Goal: Navigation & Orientation: Find specific page/section

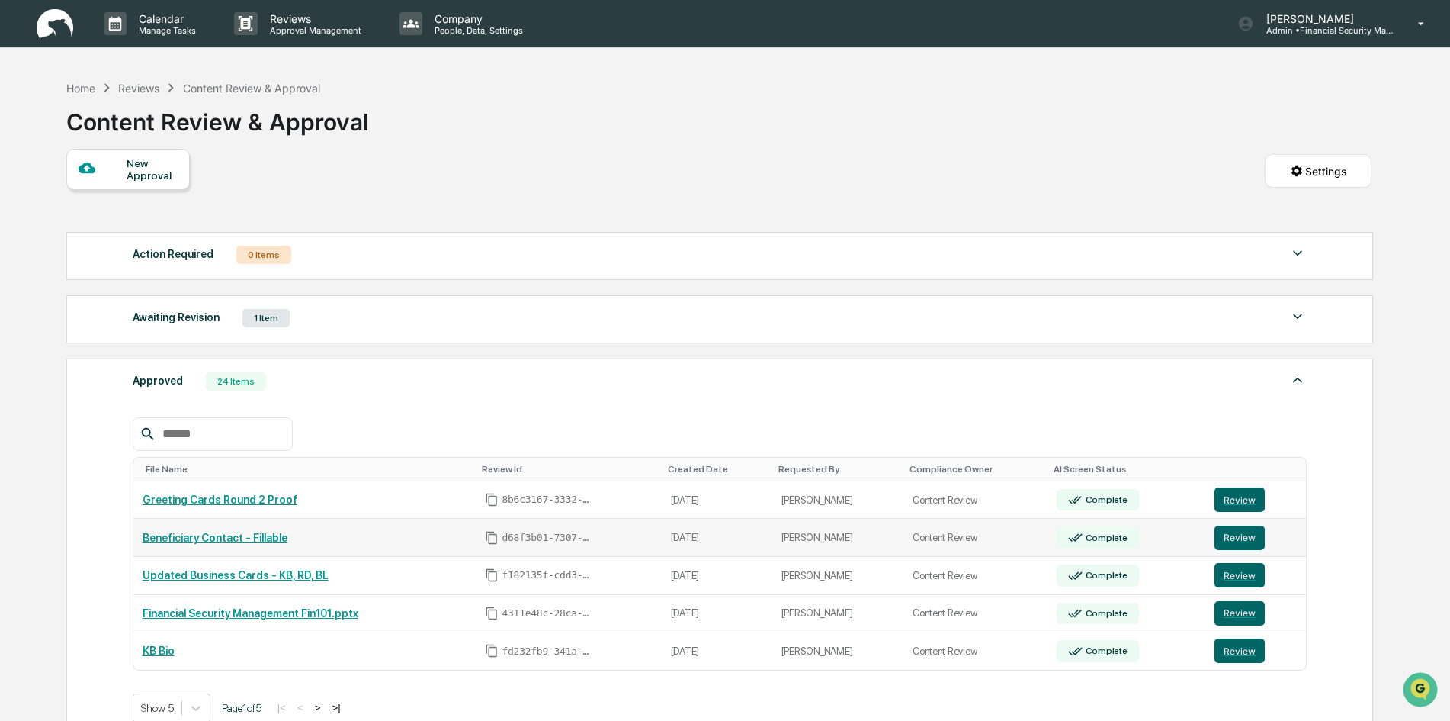
click at [211, 540] on link "Beneficiary Contact - Fillable" at bounding box center [215, 538] width 145 height 12
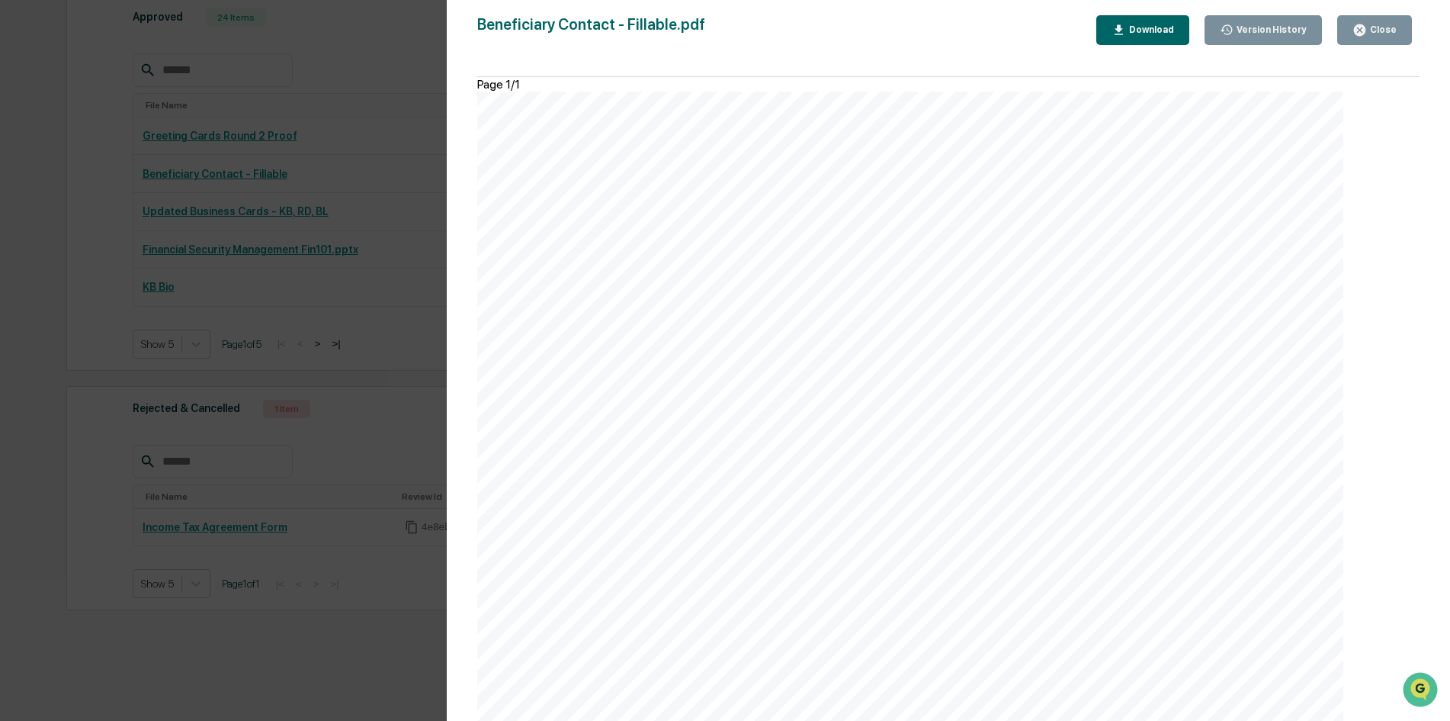
scroll to position [391, 0]
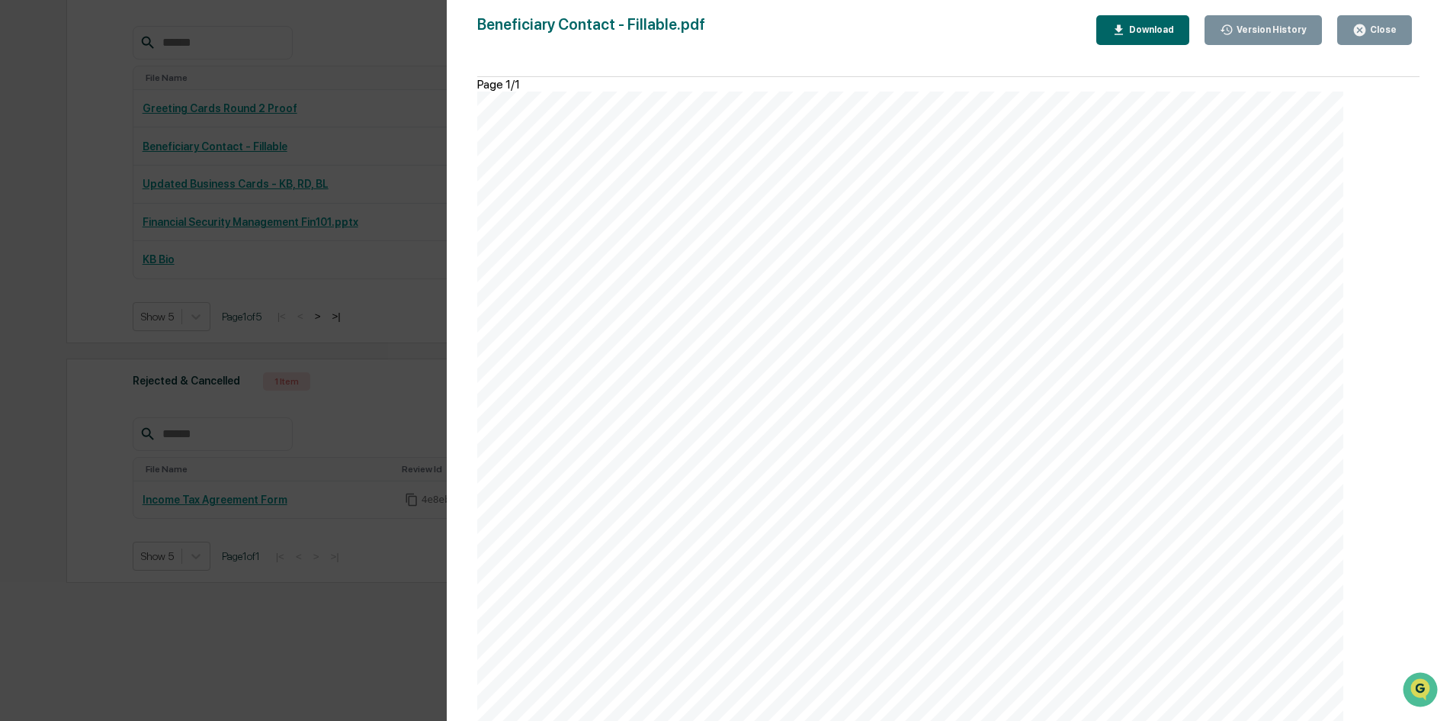
click at [1154, 30] on div "Download" at bounding box center [1150, 29] width 48 height 11
click at [402, 66] on div "Version History [DATE] 08:41 PM [PERSON_NAME] Beneficiary Contact - Fillable.pd…" at bounding box center [725, 360] width 1450 height 721
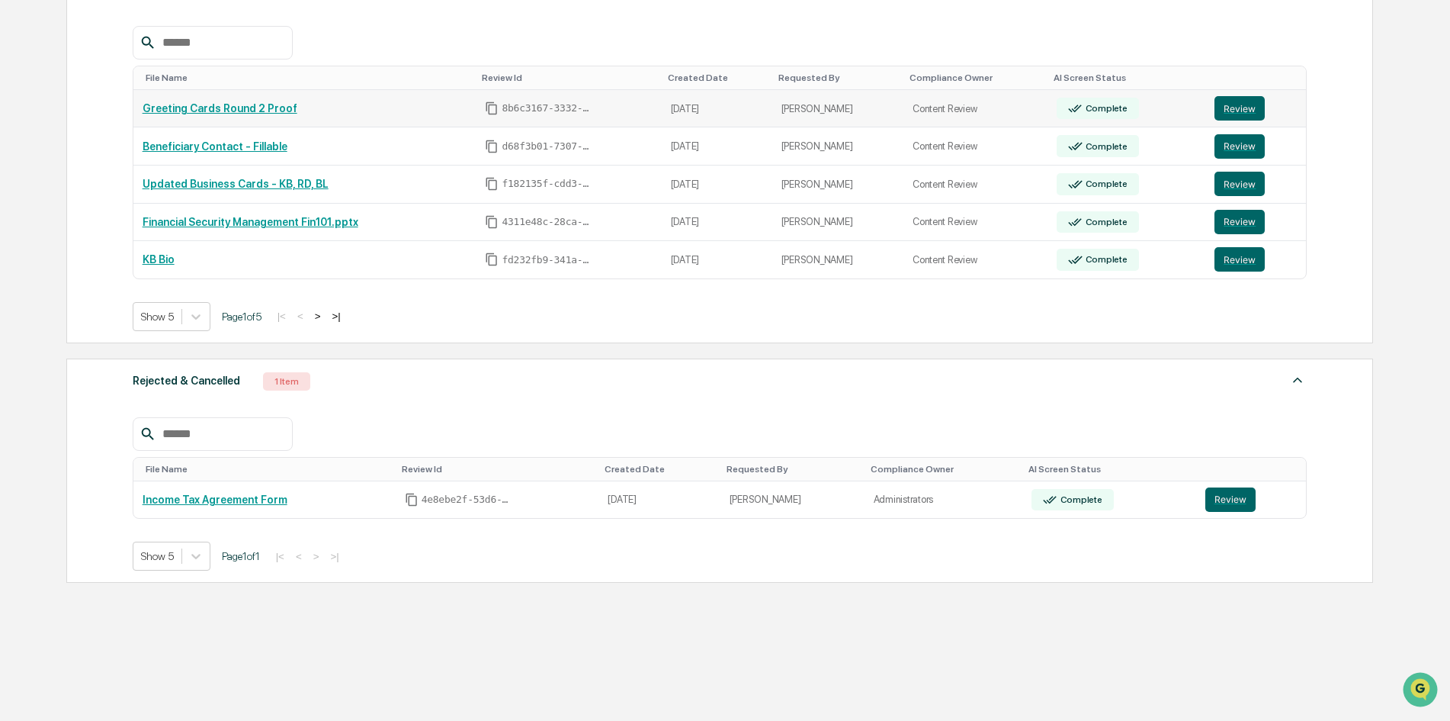
click at [175, 107] on link "Greeting Cards Round 2 Proof" at bounding box center [220, 108] width 155 height 12
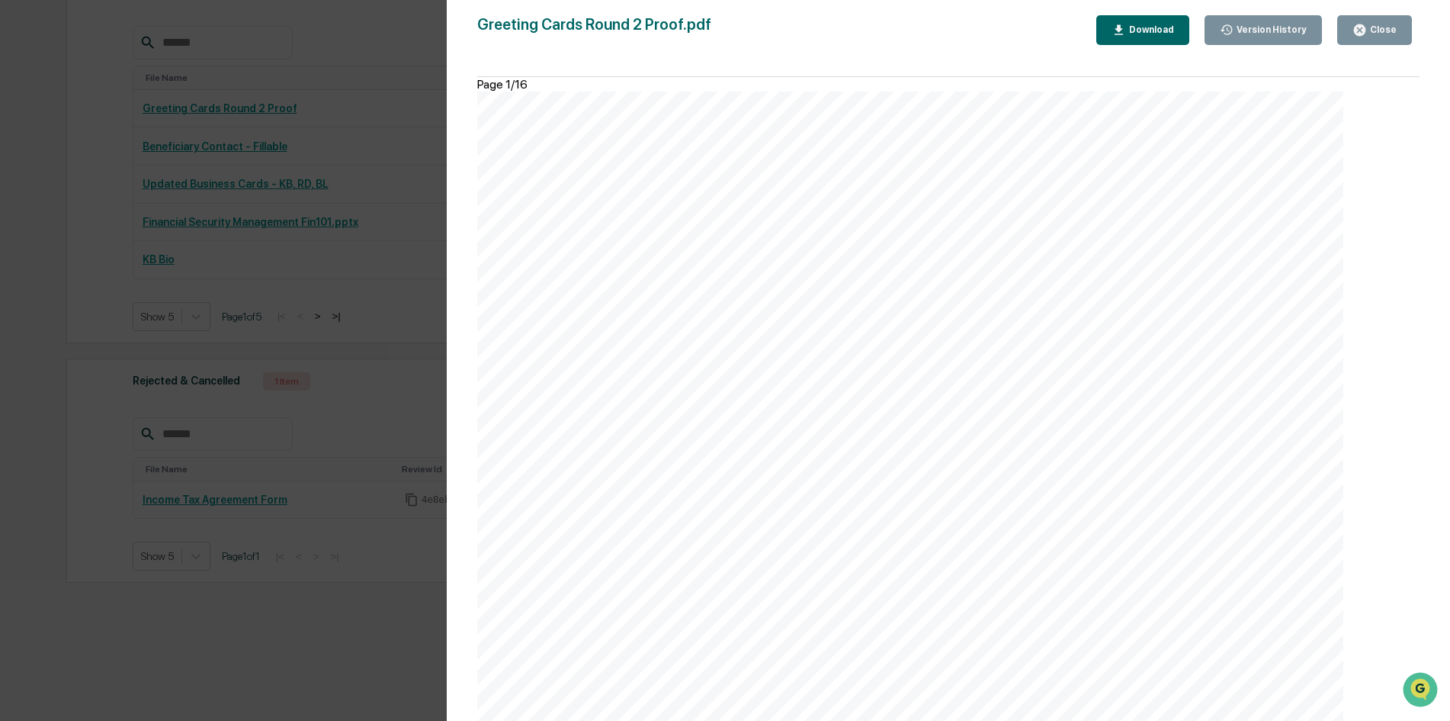
scroll to position [6406, 0]
click at [443, 58] on div "Version History [DATE] 09:27 PM [PERSON_NAME] Greeting Cards Round 2 Proof.pdf …" at bounding box center [725, 360] width 1450 height 721
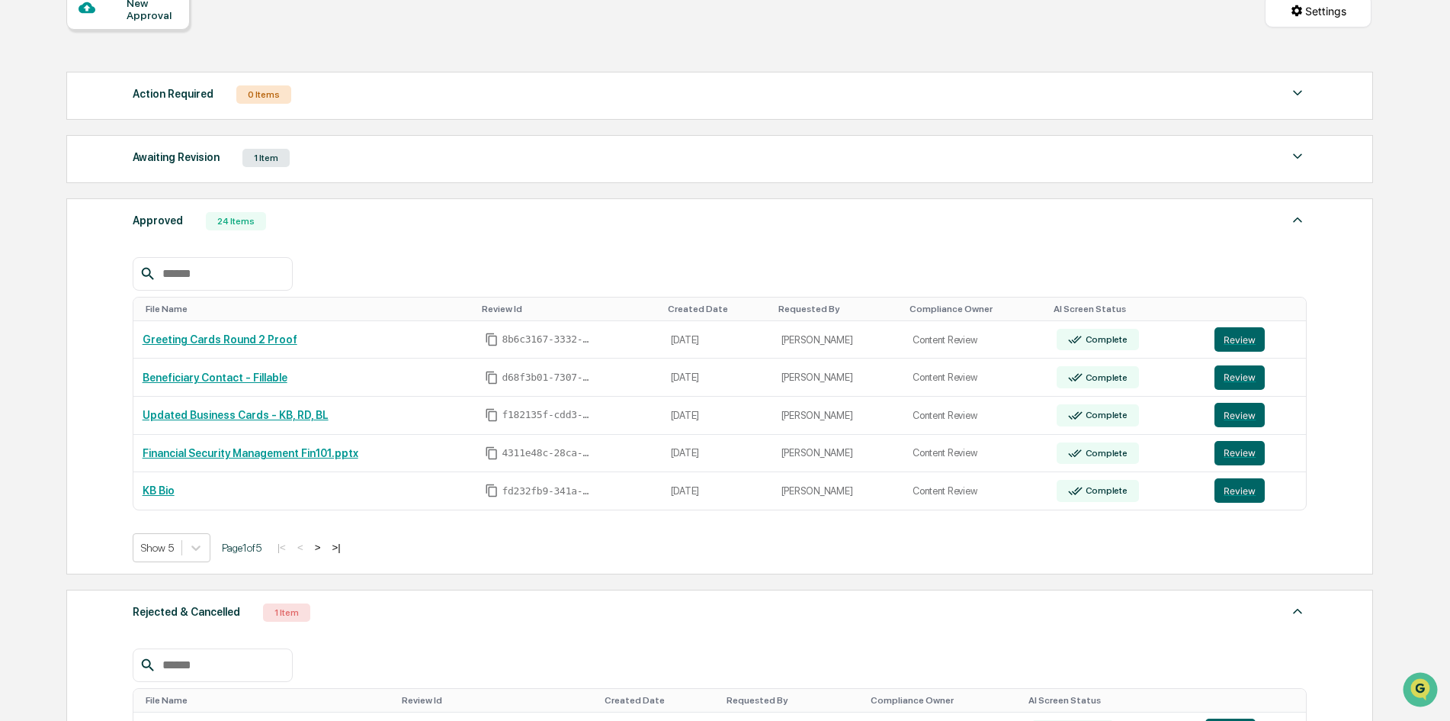
scroll to position [0, 0]
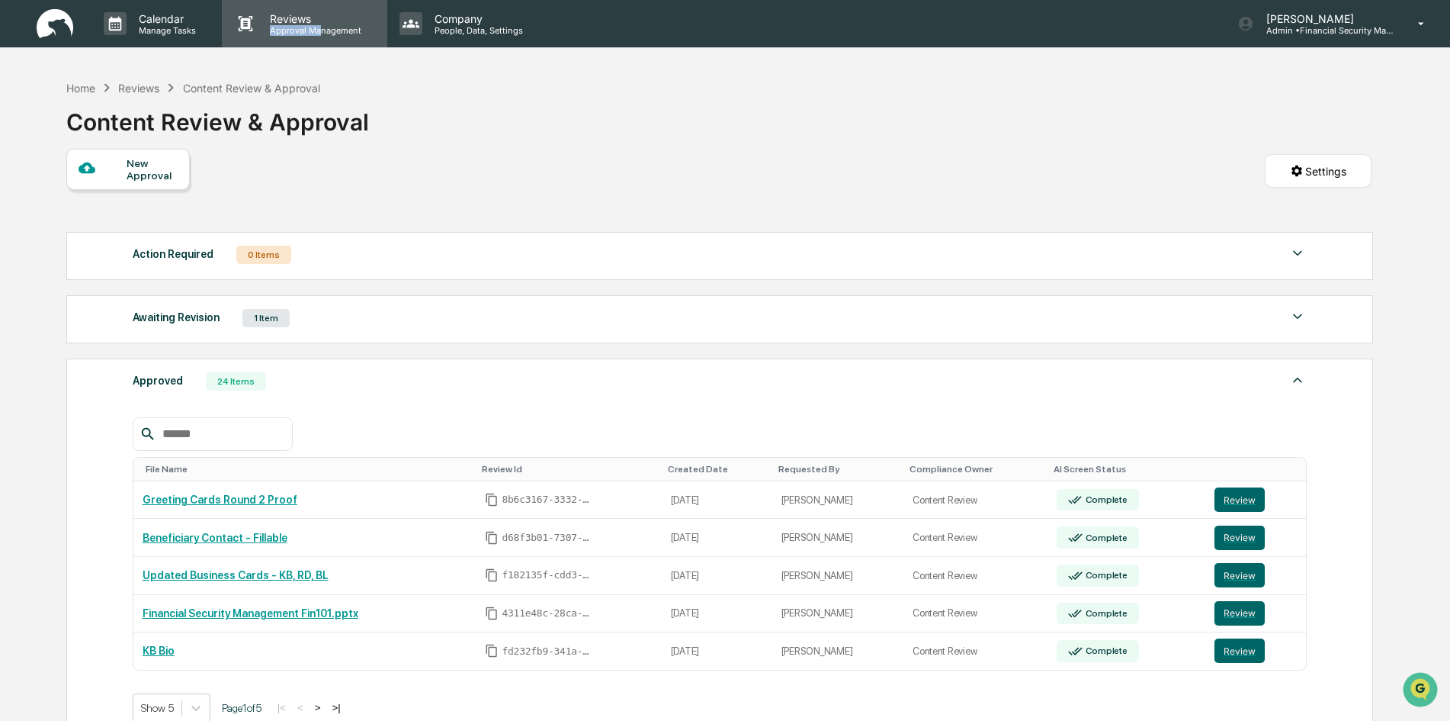
click at [321, 25] on div "Reviews Approval Management" at bounding box center [313, 24] width 111 height 24
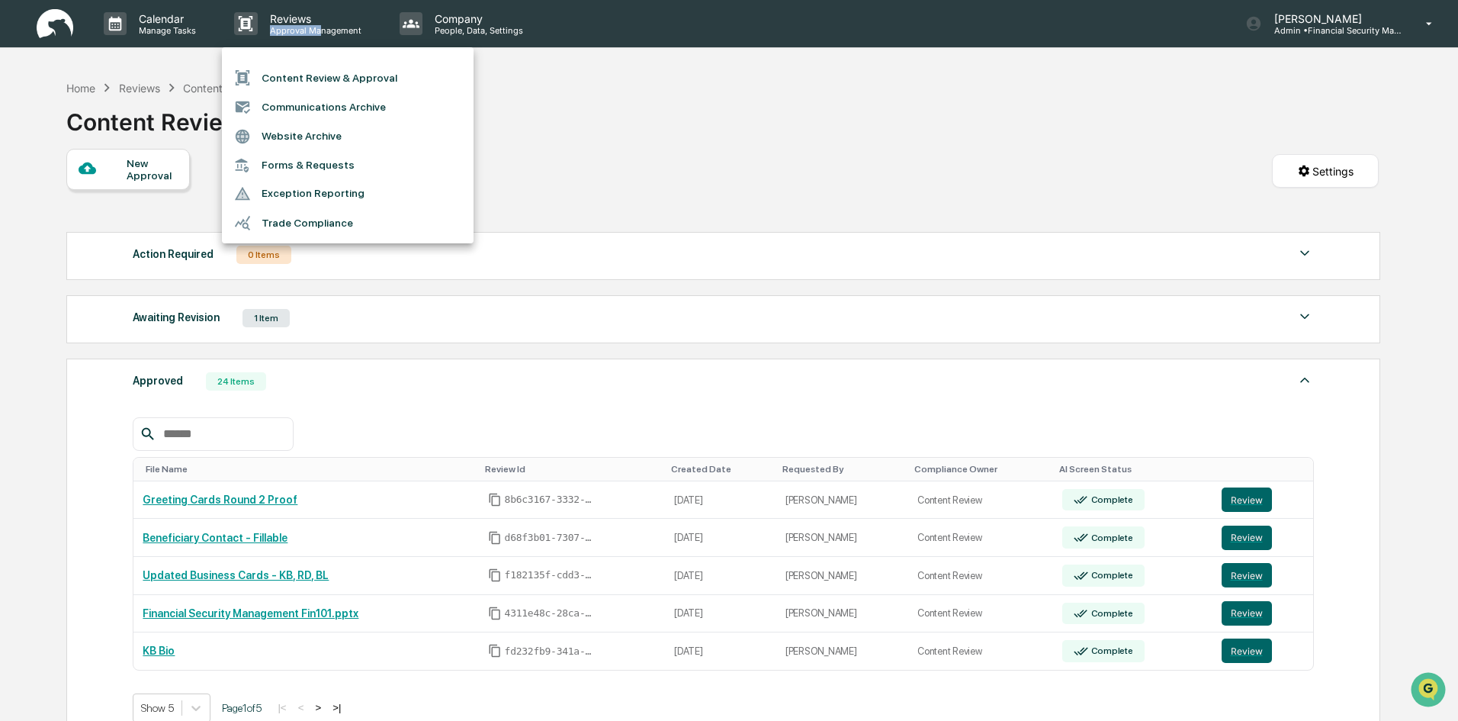
click at [316, 224] on li "Trade Compliance" at bounding box center [348, 222] width 252 height 29
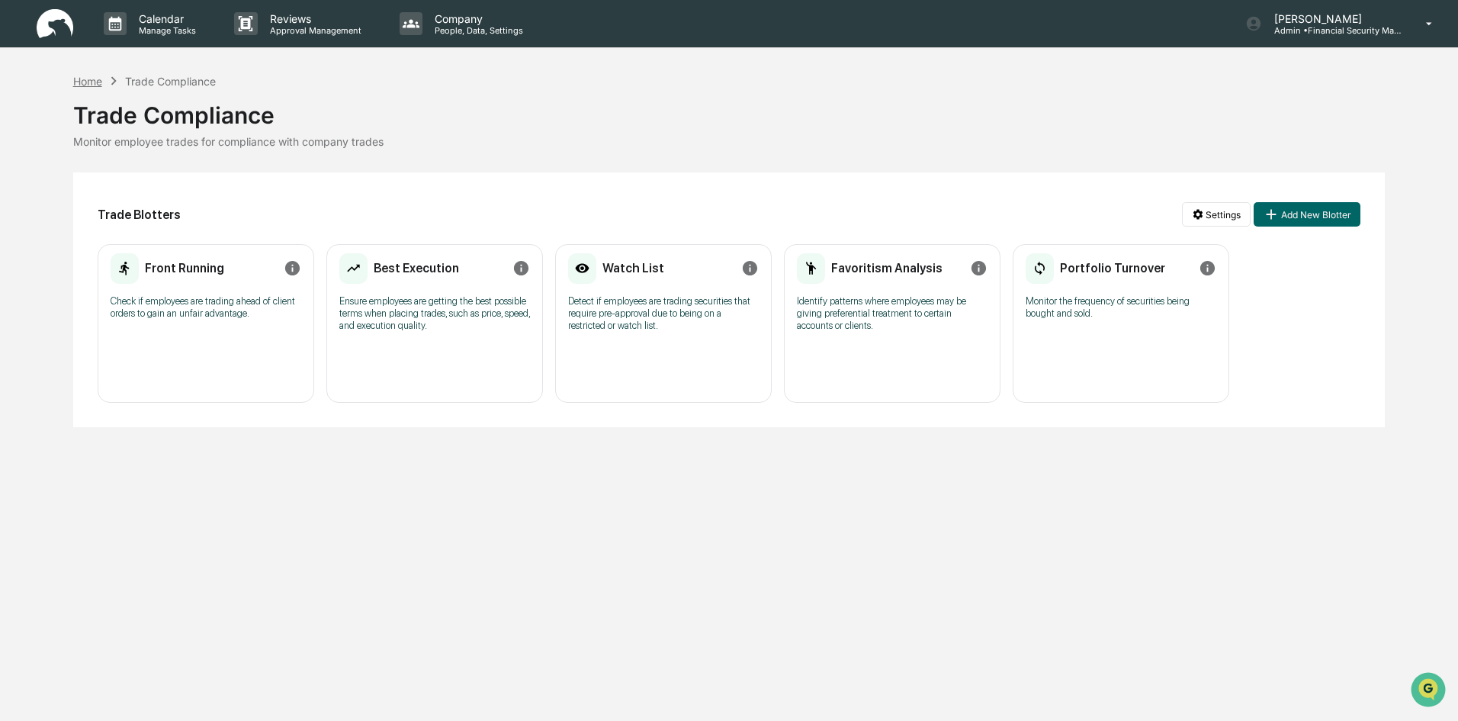
click at [92, 84] on div "Home" at bounding box center [87, 81] width 29 height 13
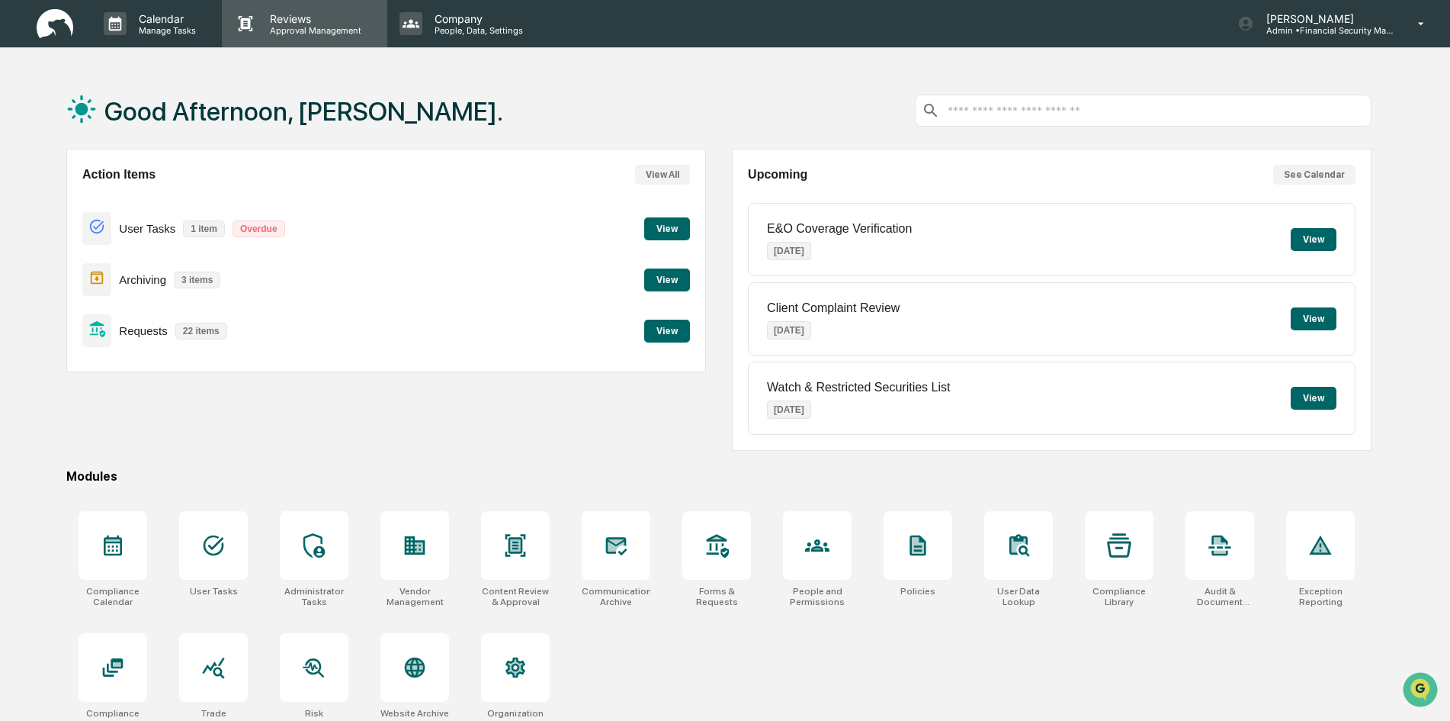
click at [287, 12] on p "Reviews" at bounding box center [313, 18] width 111 height 13
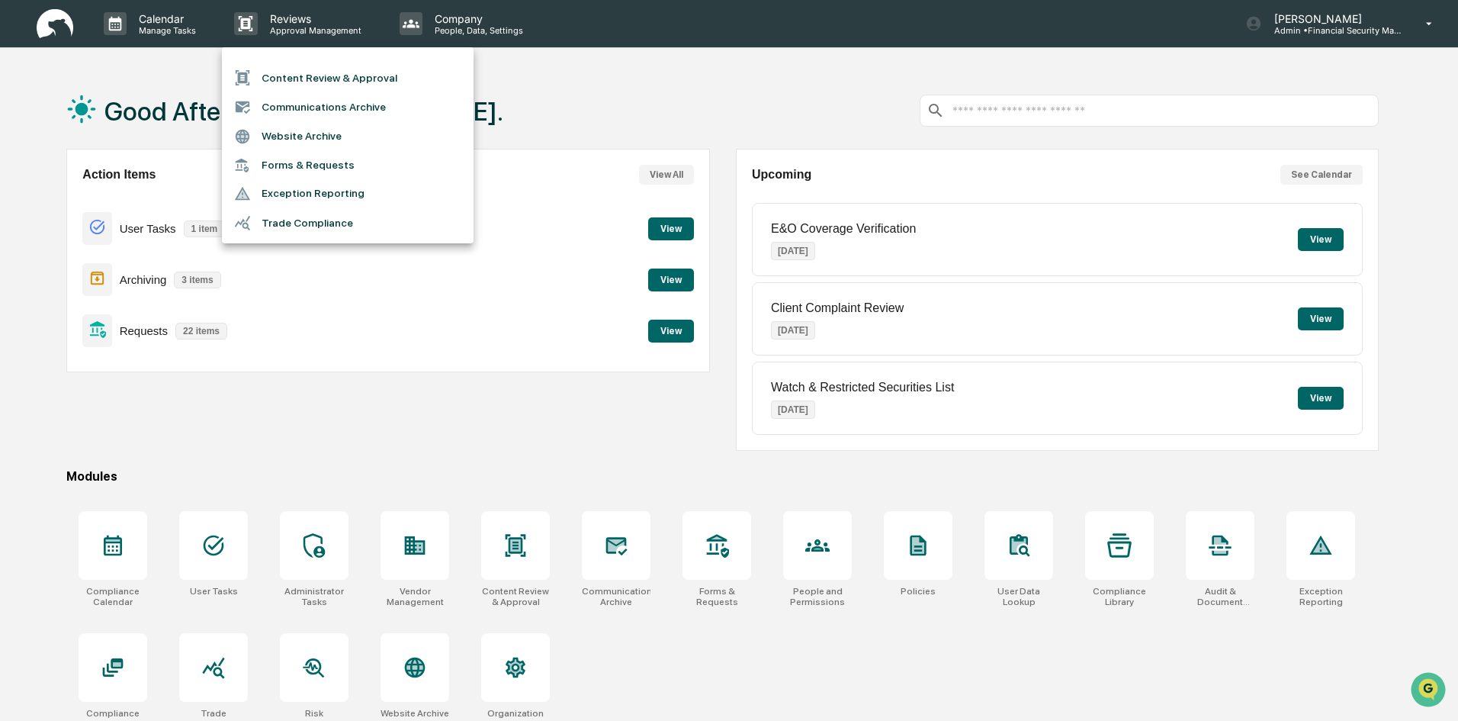
click at [692, 89] on div at bounding box center [729, 360] width 1458 height 721
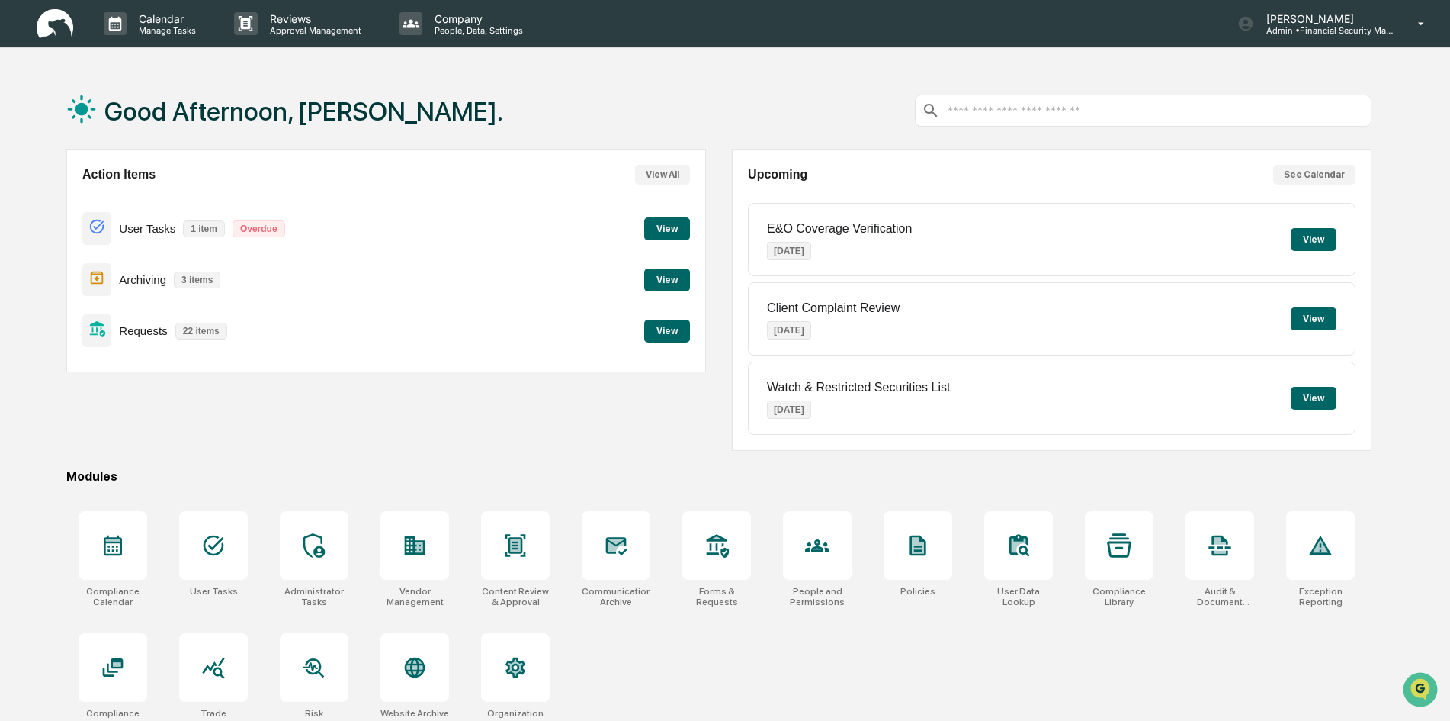
click at [665, 279] on button "View" at bounding box center [667, 279] width 46 height 23
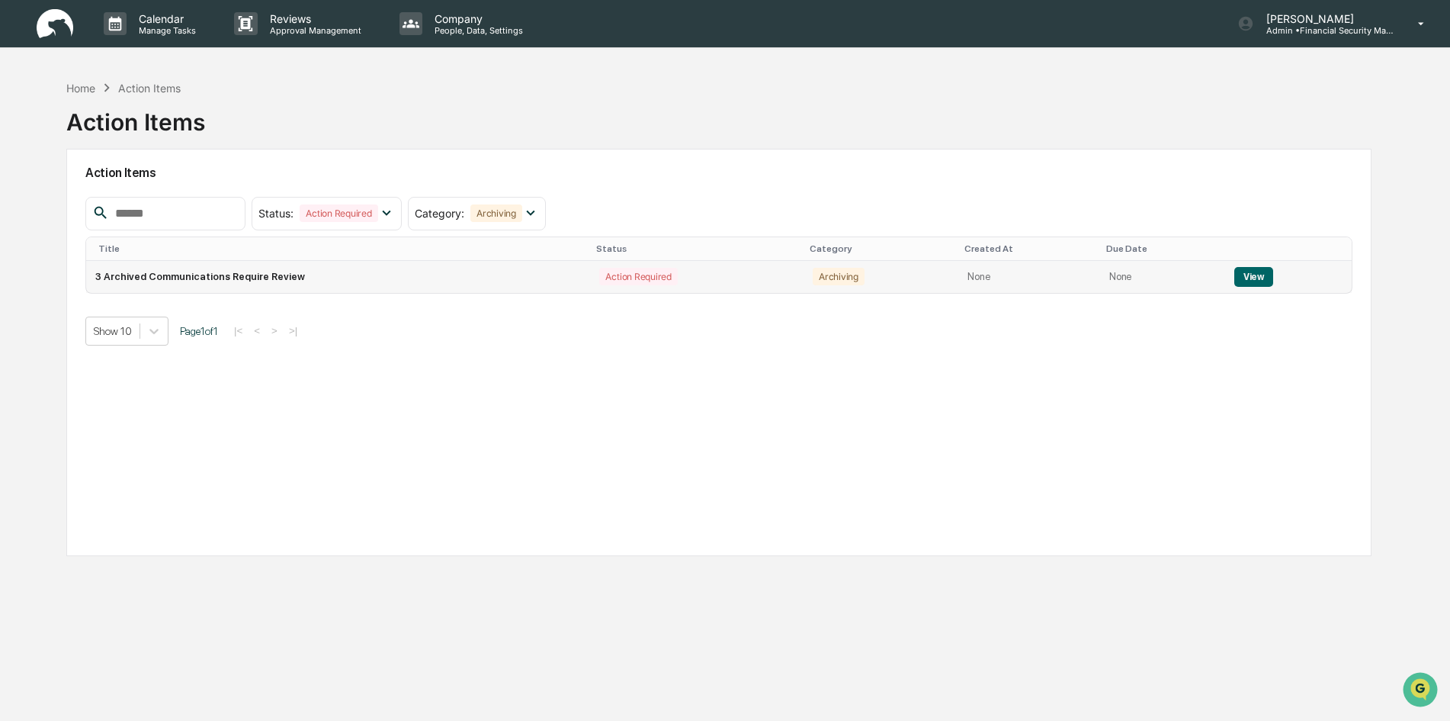
click at [1248, 272] on button "View" at bounding box center [1254, 277] width 39 height 20
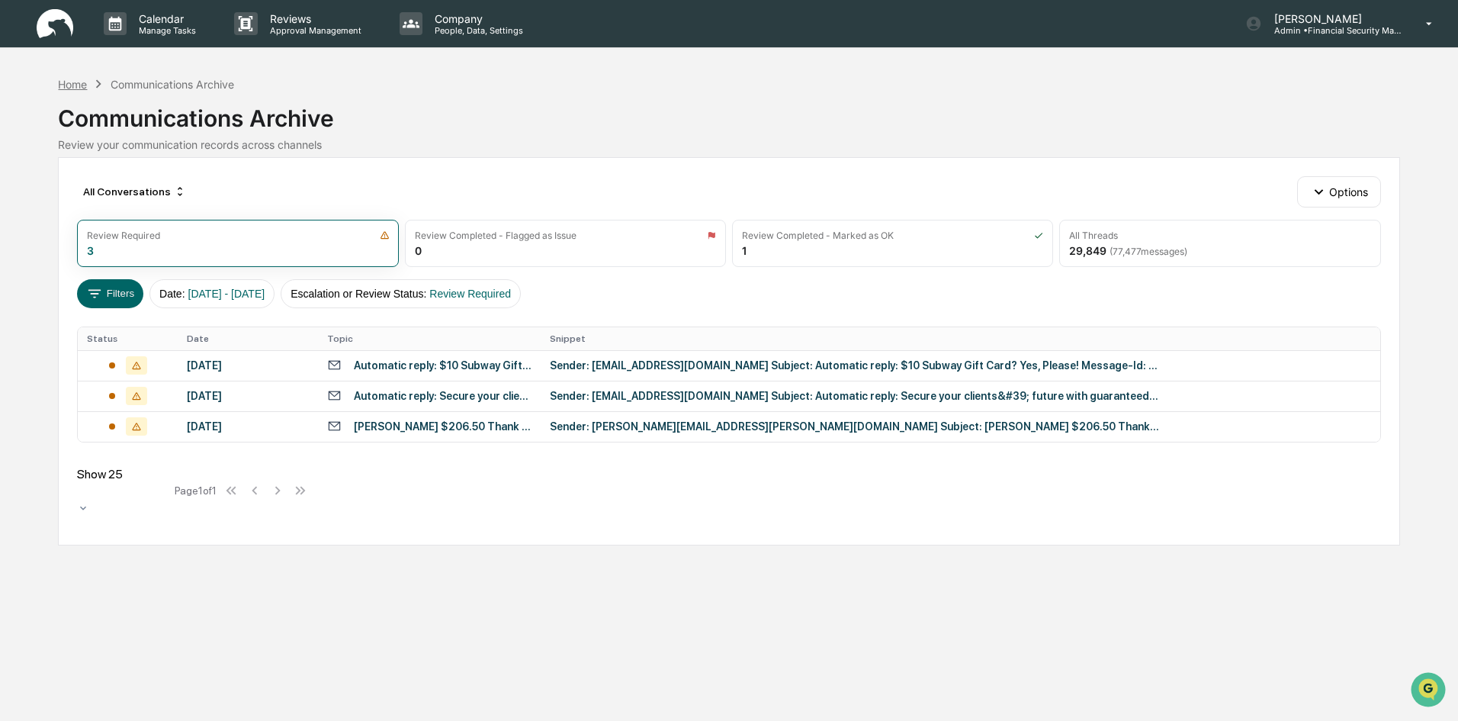
click at [70, 87] on div "Home" at bounding box center [72, 84] width 29 height 13
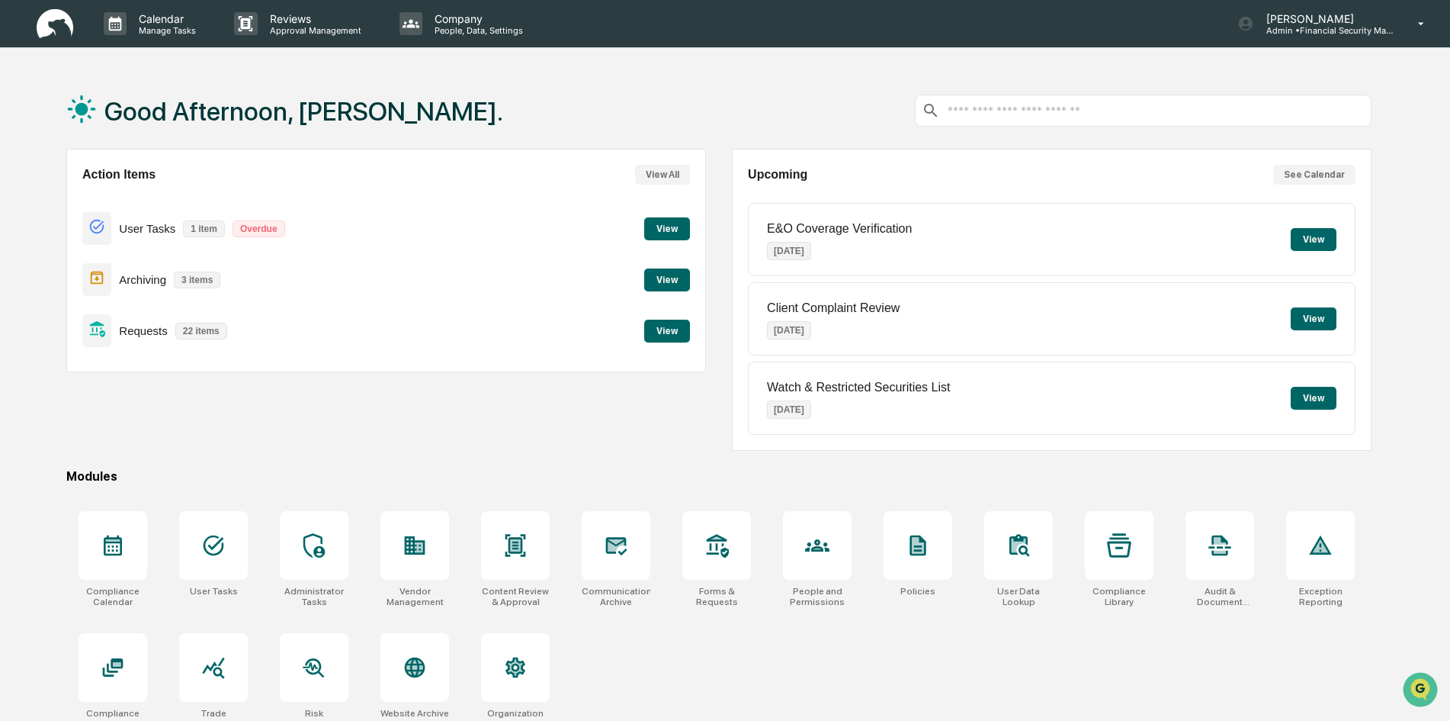
click at [660, 224] on button "View" at bounding box center [667, 228] width 46 height 23
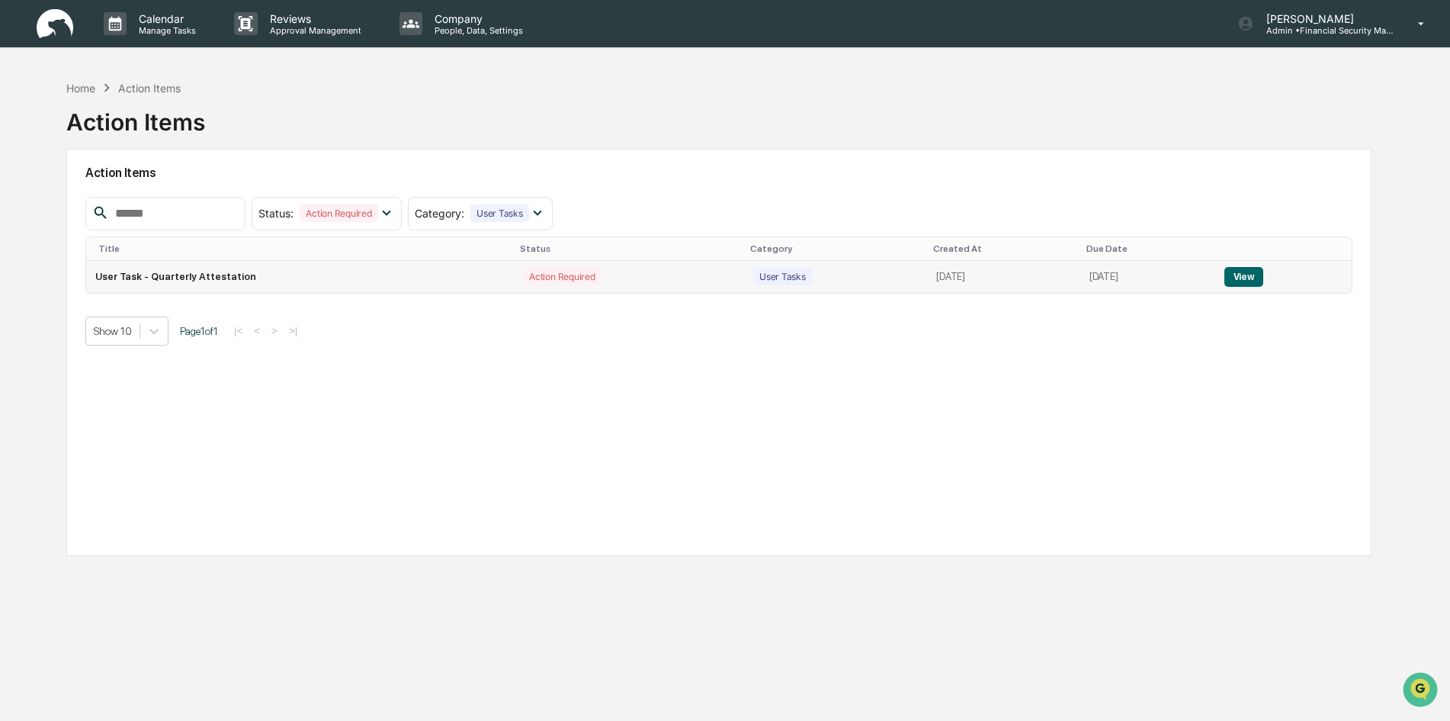
click at [1246, 278] on button "View" at bounding box center [1244, 277] width 39 height 20
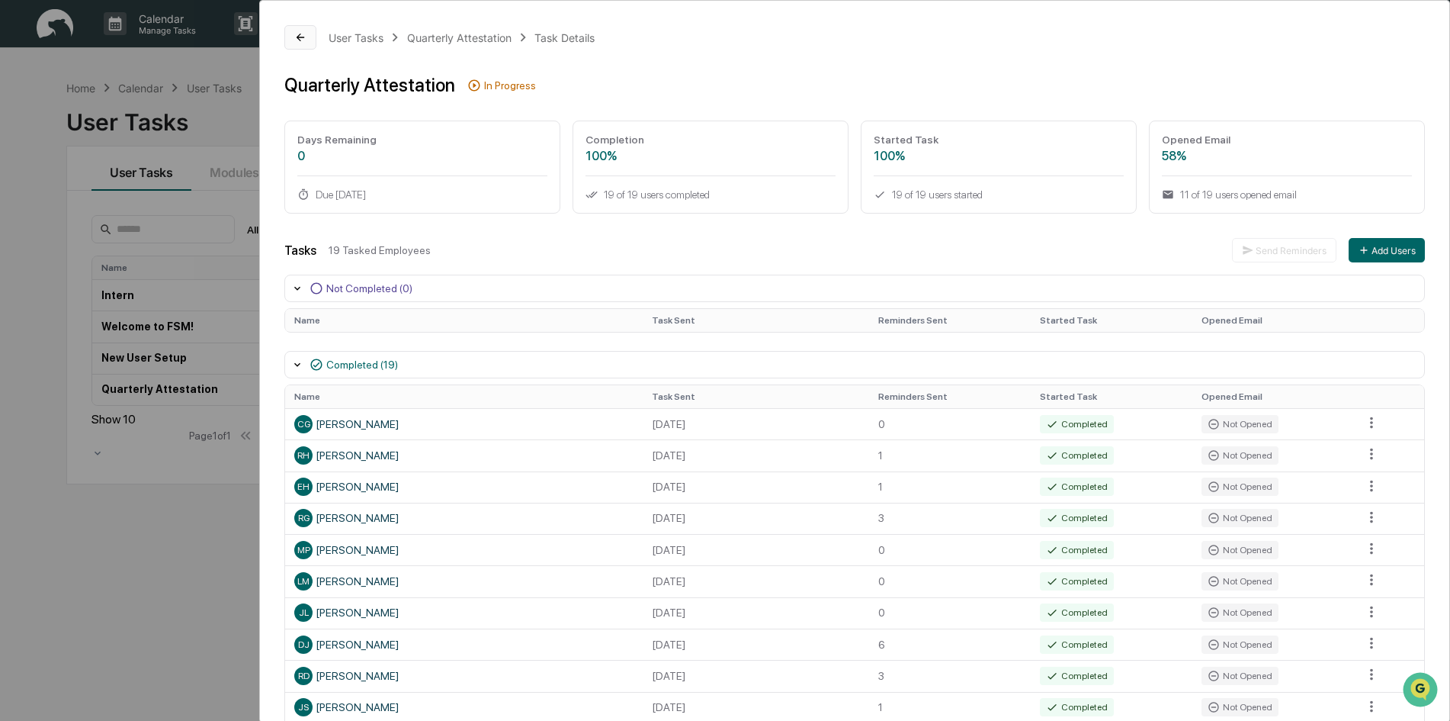
click at [296, 41] on icon at bounding box center [300, 37] width 12 height 12
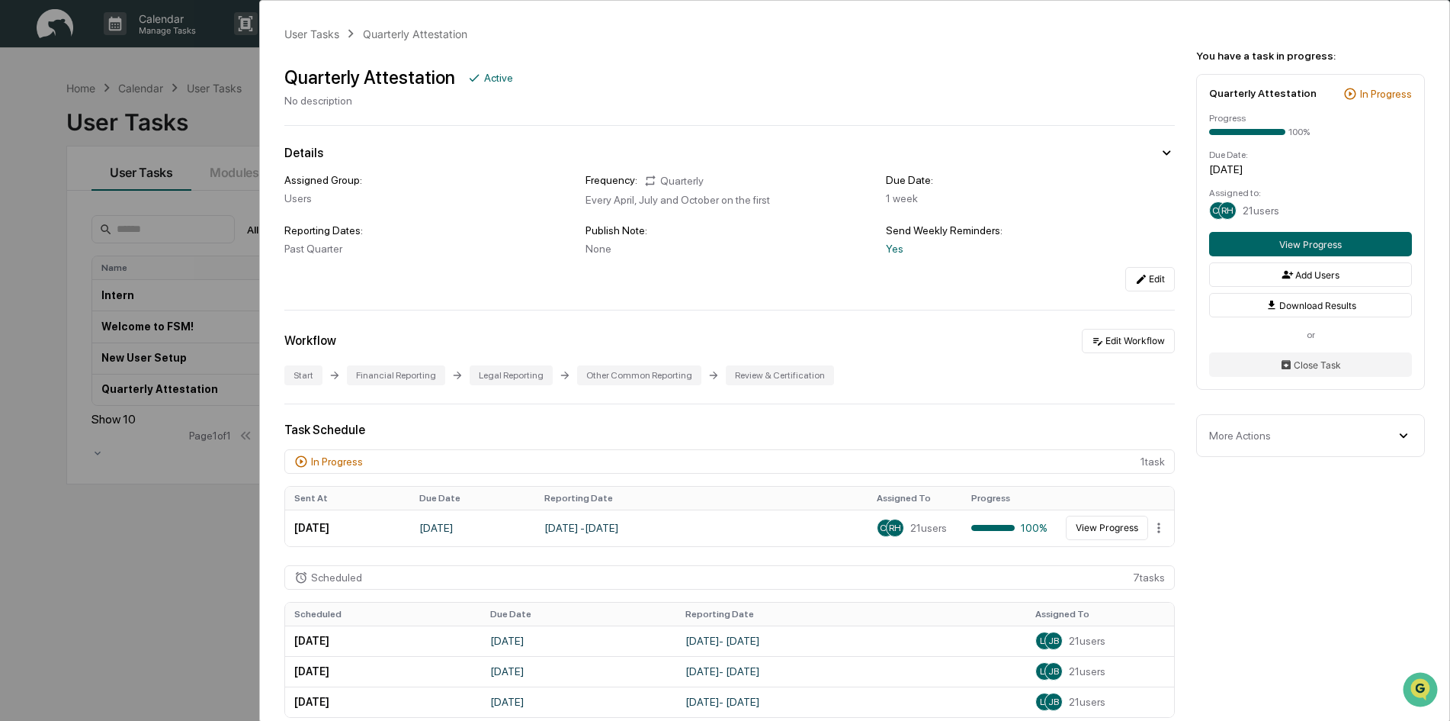
click at [233, 129] on div "User Tasks Quarterly Attestation Quarterly Attestation Active No description De…" at bounding box center [725, 360] width 1450 height 721
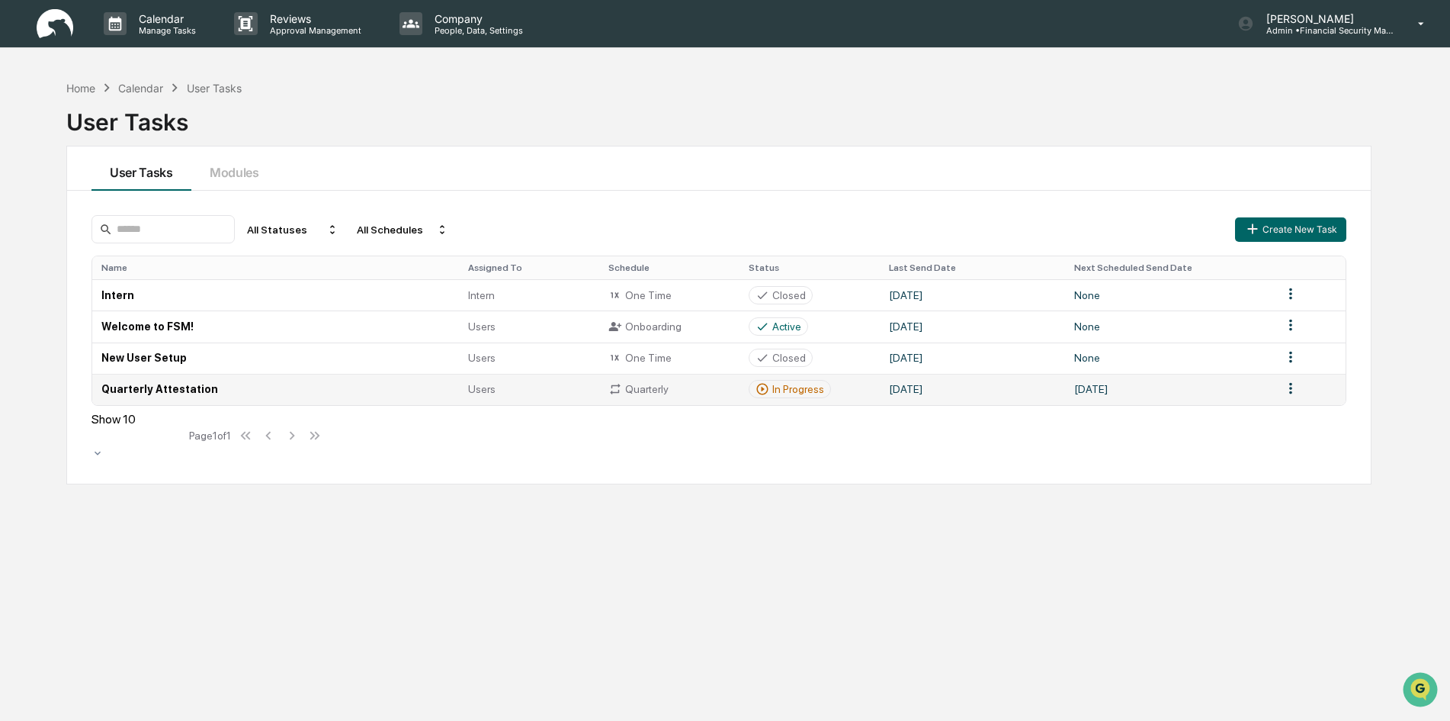
click at [802, 395] on div "In Progress" at bounding box center [799, 389] width 52 height 12
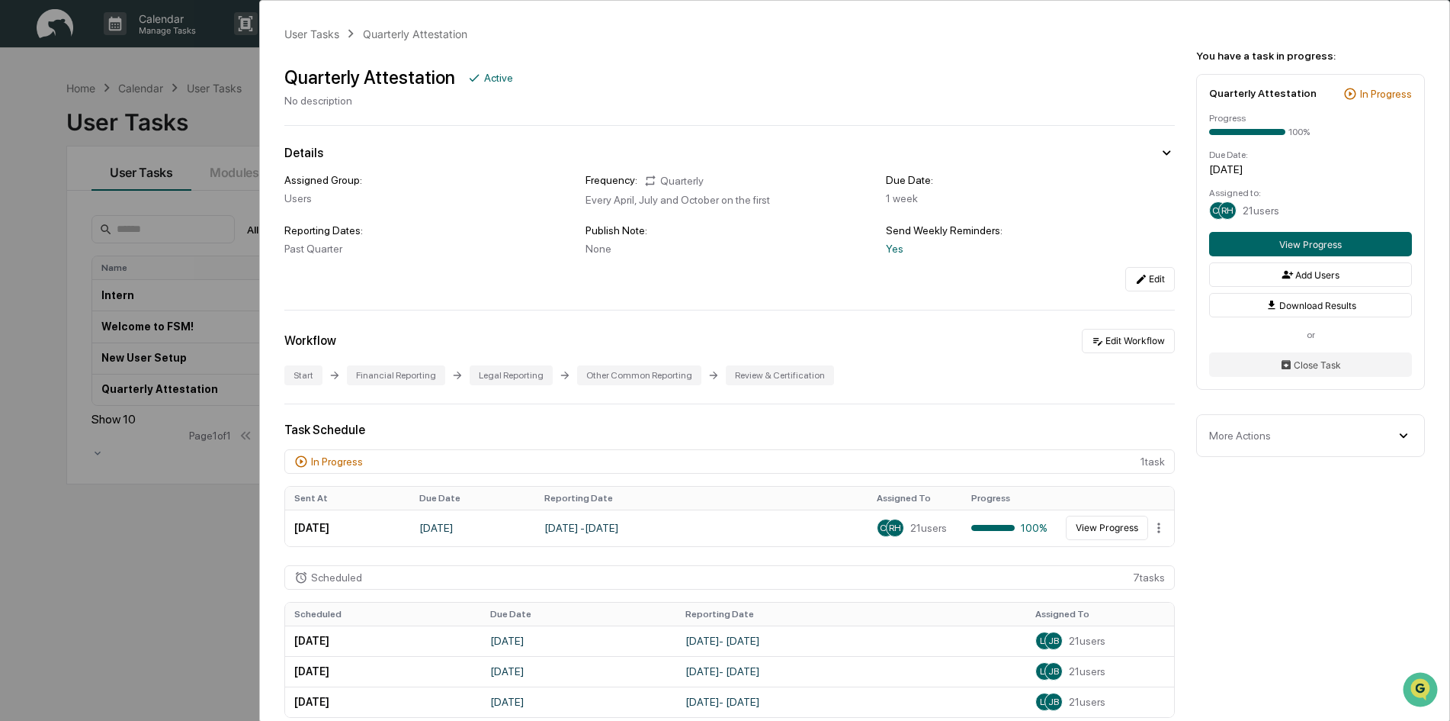
click at [222, 123] on div "User Tasks Quarterly Attestation Quarterly Attestation Active No description De…" at bounding box center [725, 360] width 1450 height 721
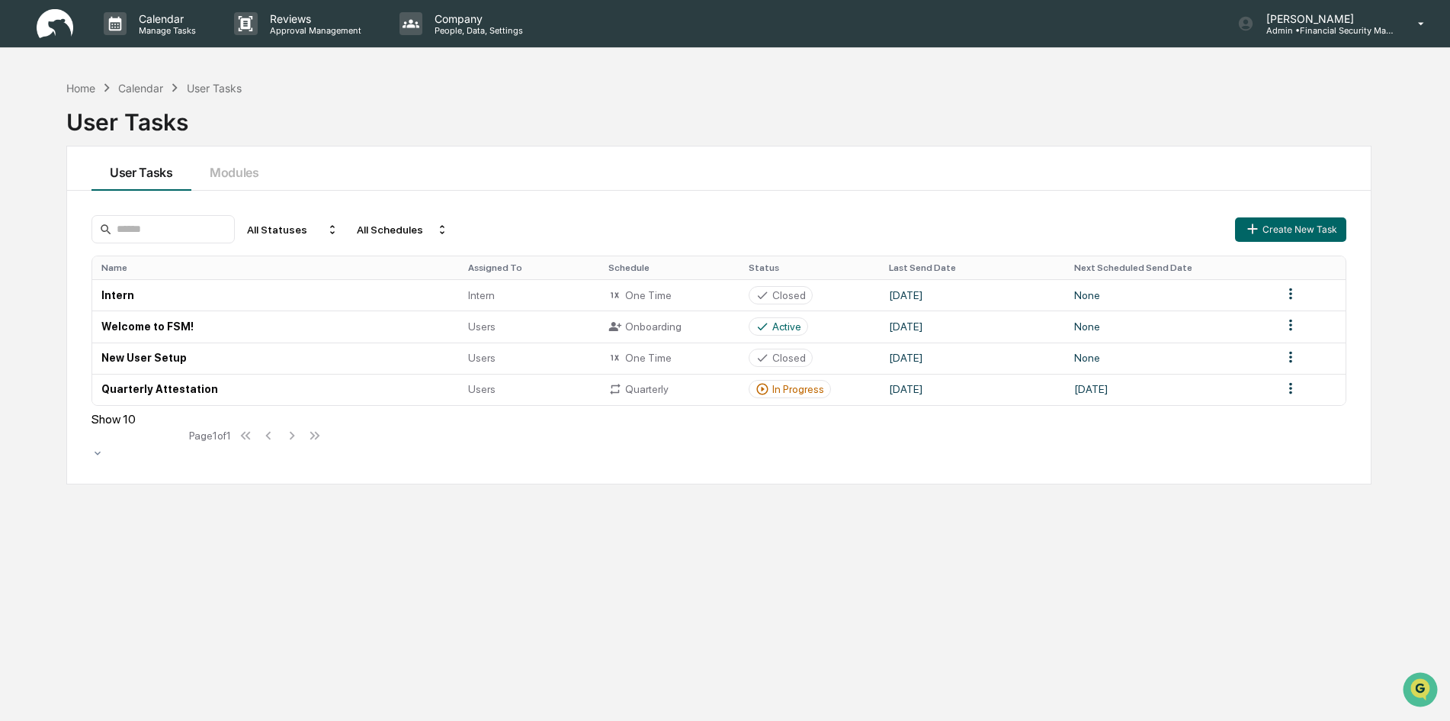
click at [140, 82] on div "Calendar" at bounding box center [140, 88] width 45 height 13
click at [79, 82] on div "Home" at bounding box center [80, 88] width 29 height 13
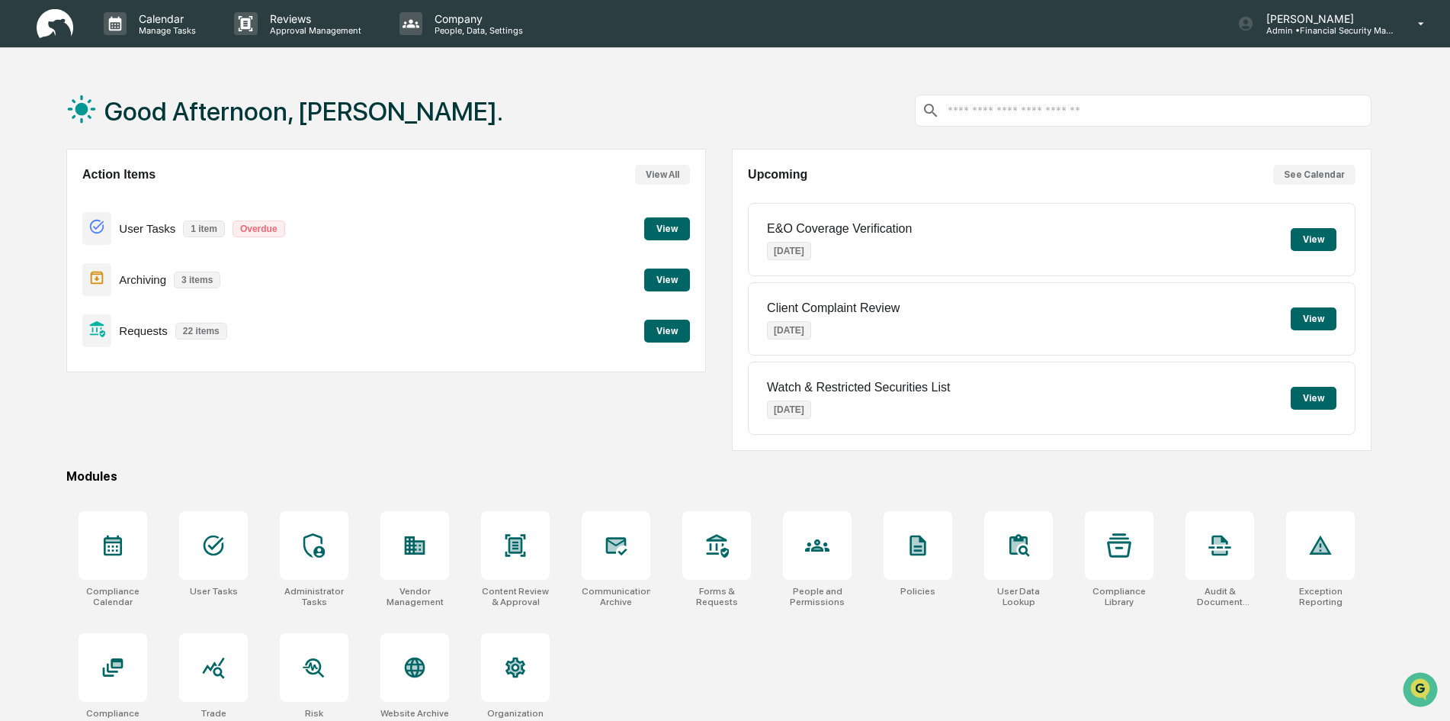
click at [661, 332] on button "View" at bounding box center [667, 331] width 46 height 23
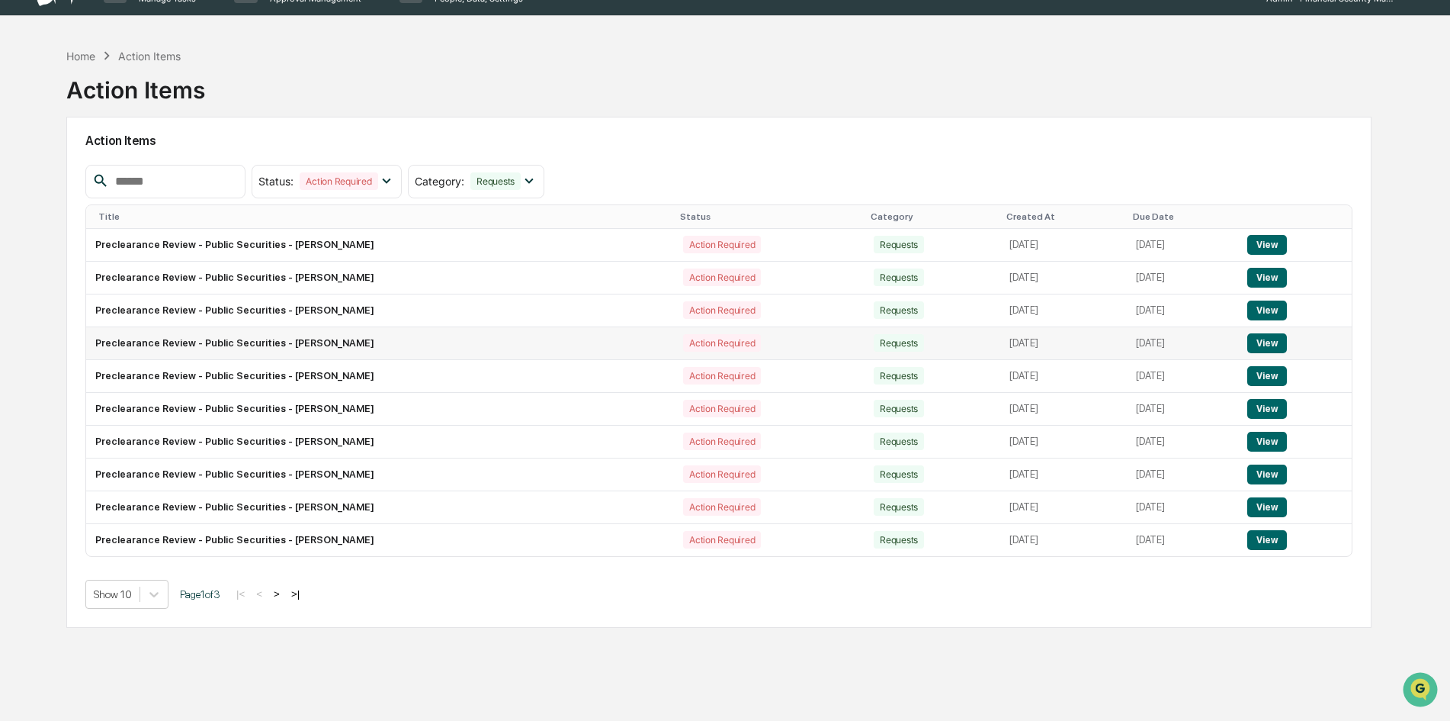
scroll to position [72, 0]
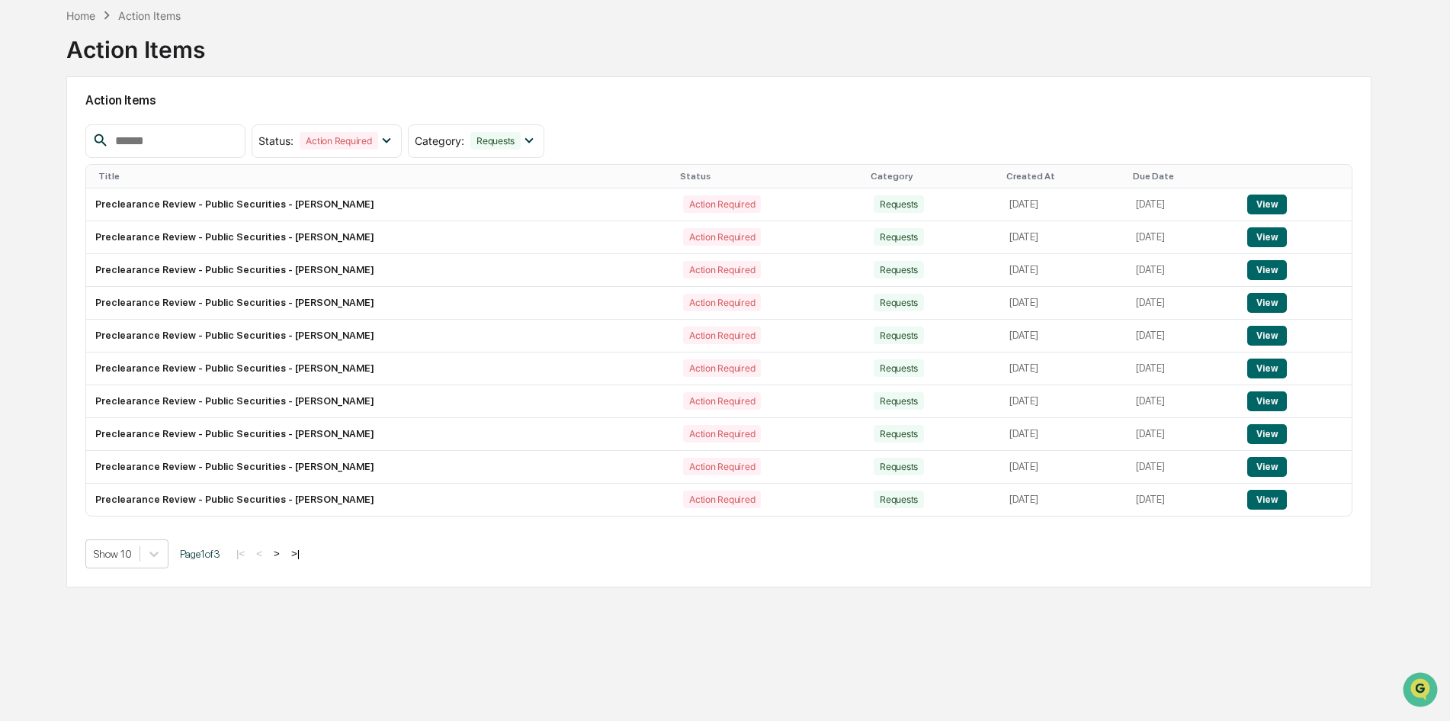
click at [1263, 208] on button "View" at bounding box center [1267, 204] width 39 height 20
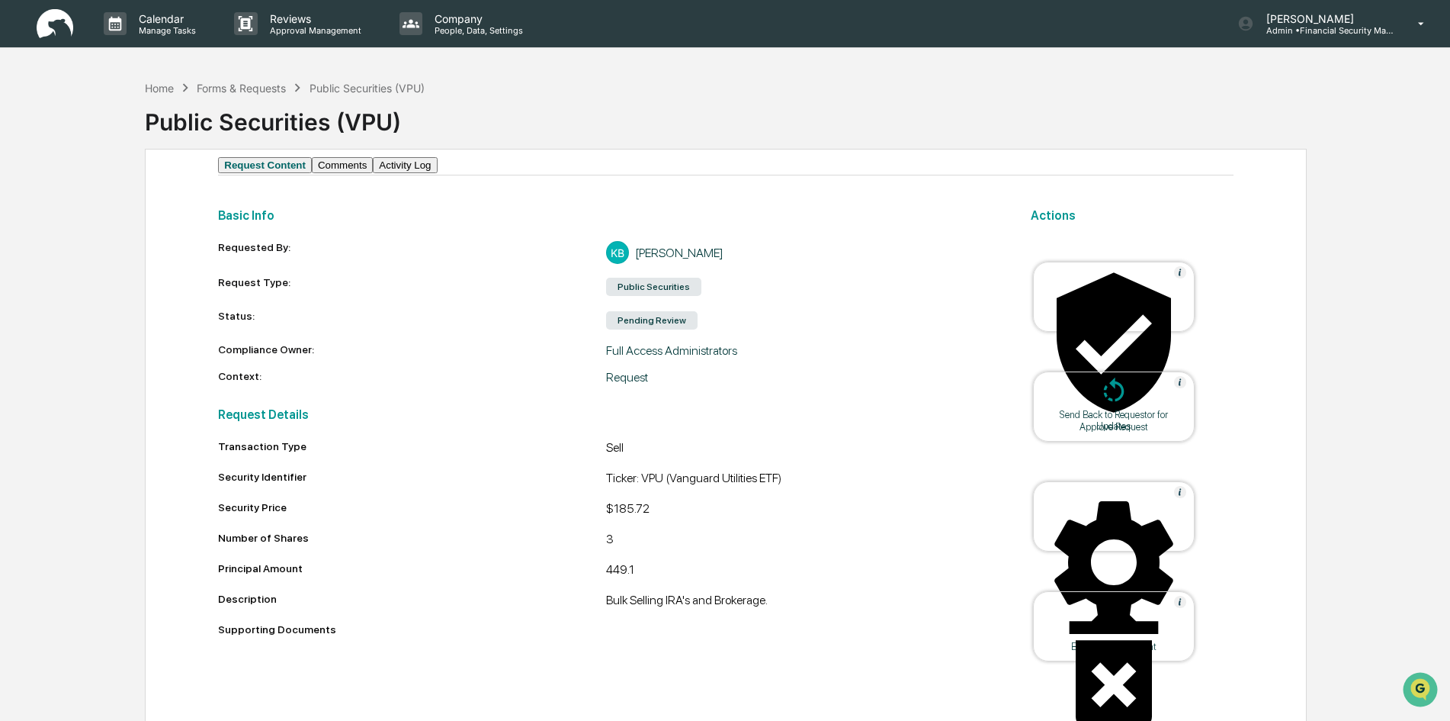
scroll to position [33, 0]
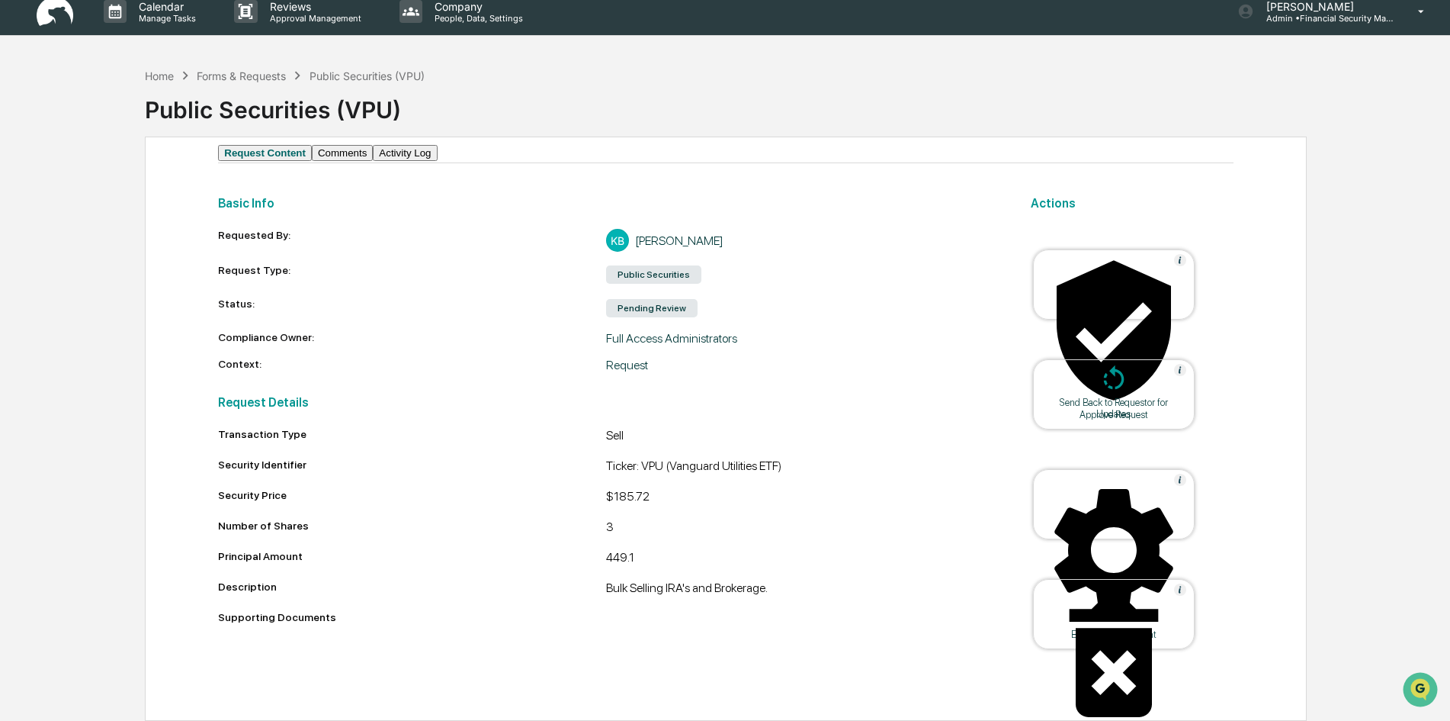
click at [437, 145] on button "Activity Log" at bounding box center [405, 153] width 64 height 16
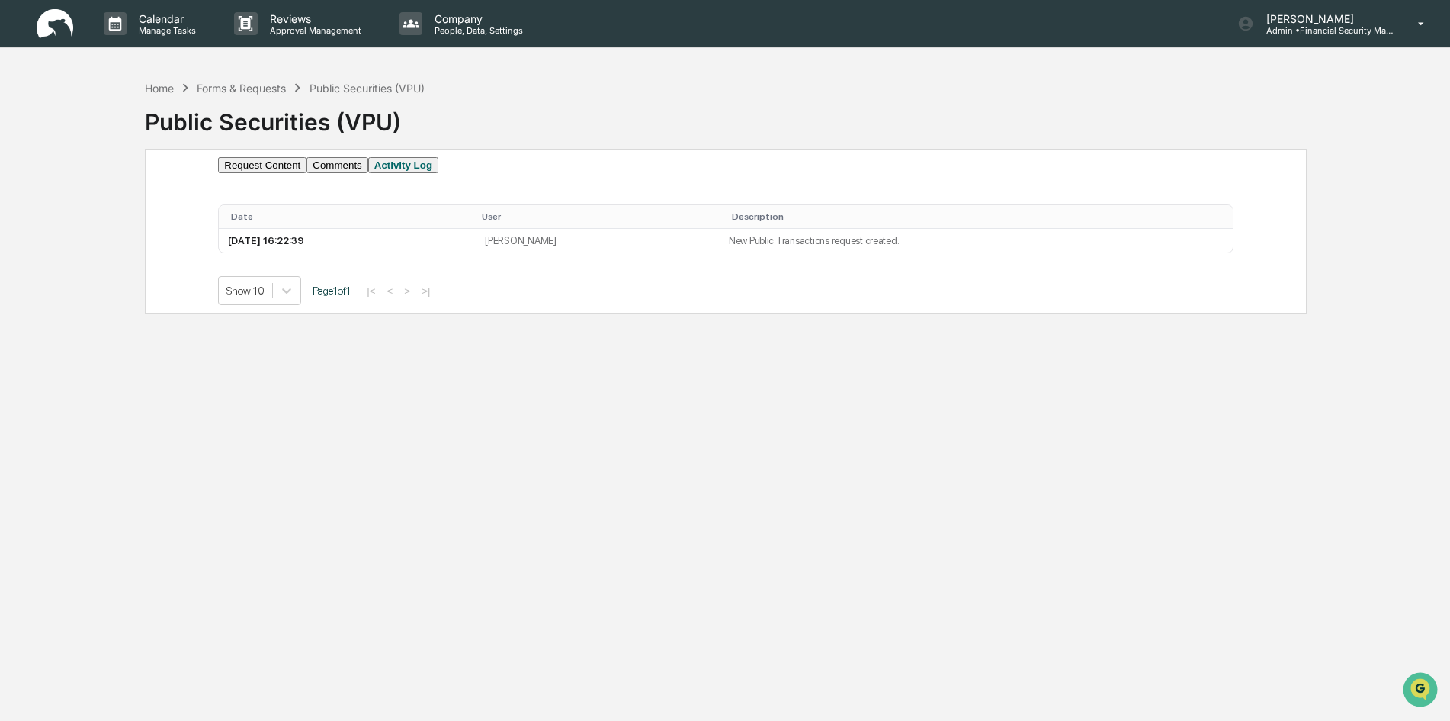
scroll to position [0, 0]
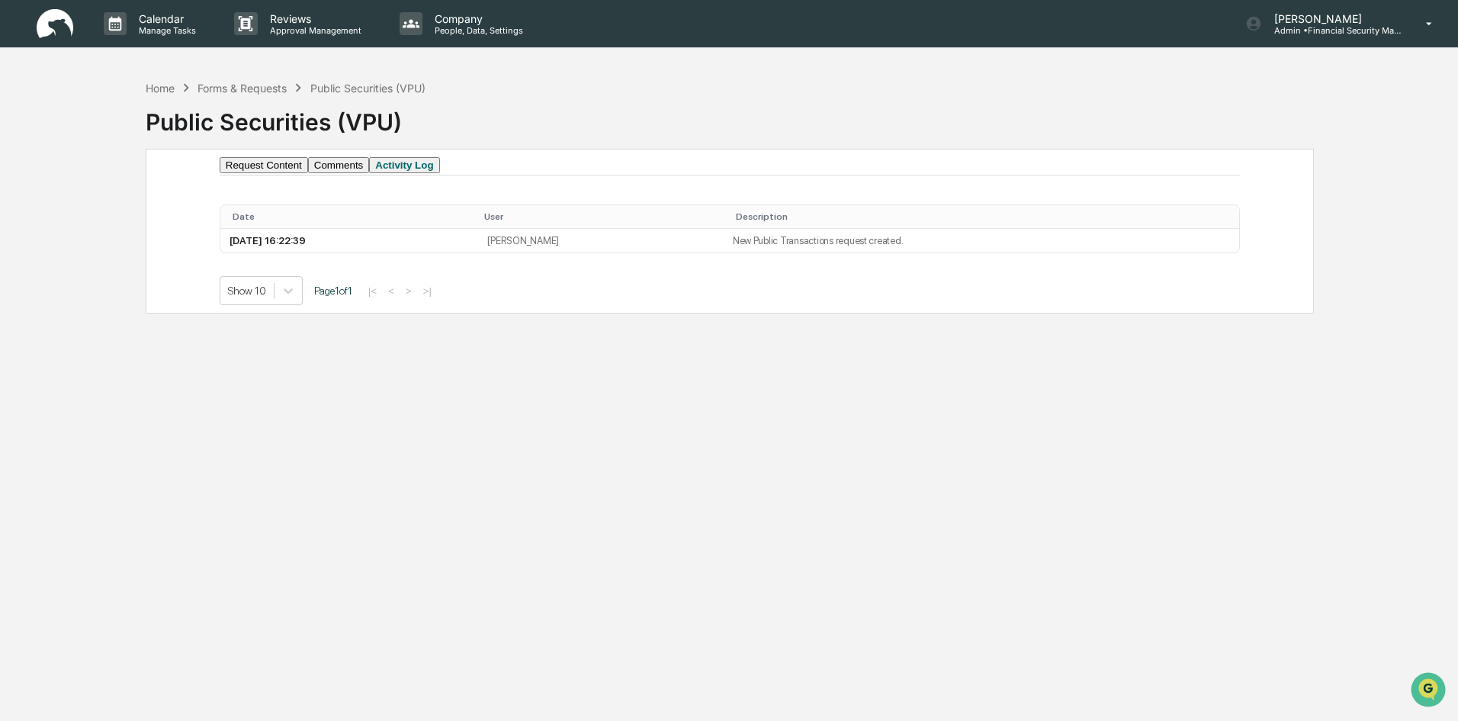
click at [243, 167] on button "Request Content" at bounding box center [264, 165] width 88 height 16
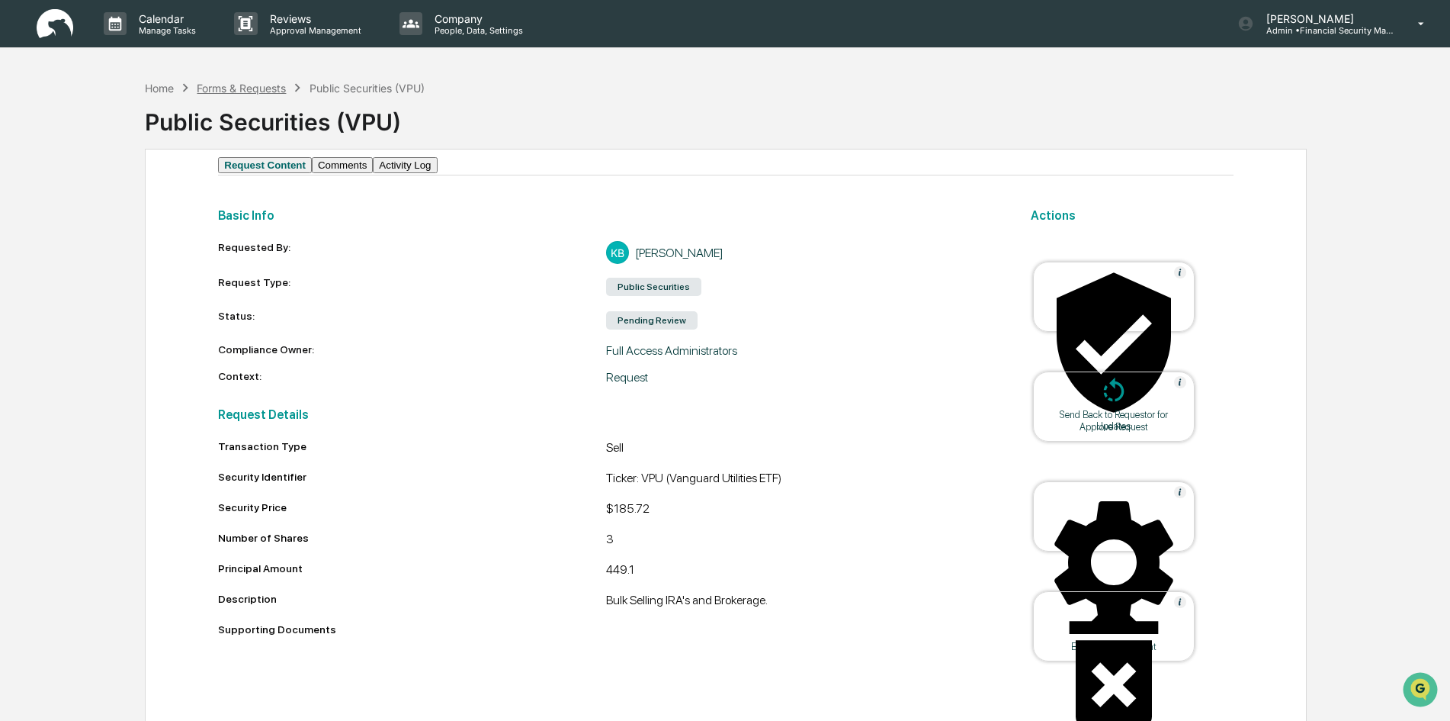
click at [234, 82] on div "Forms & Requests" at bounding box center [241, 88] width 89 height 13
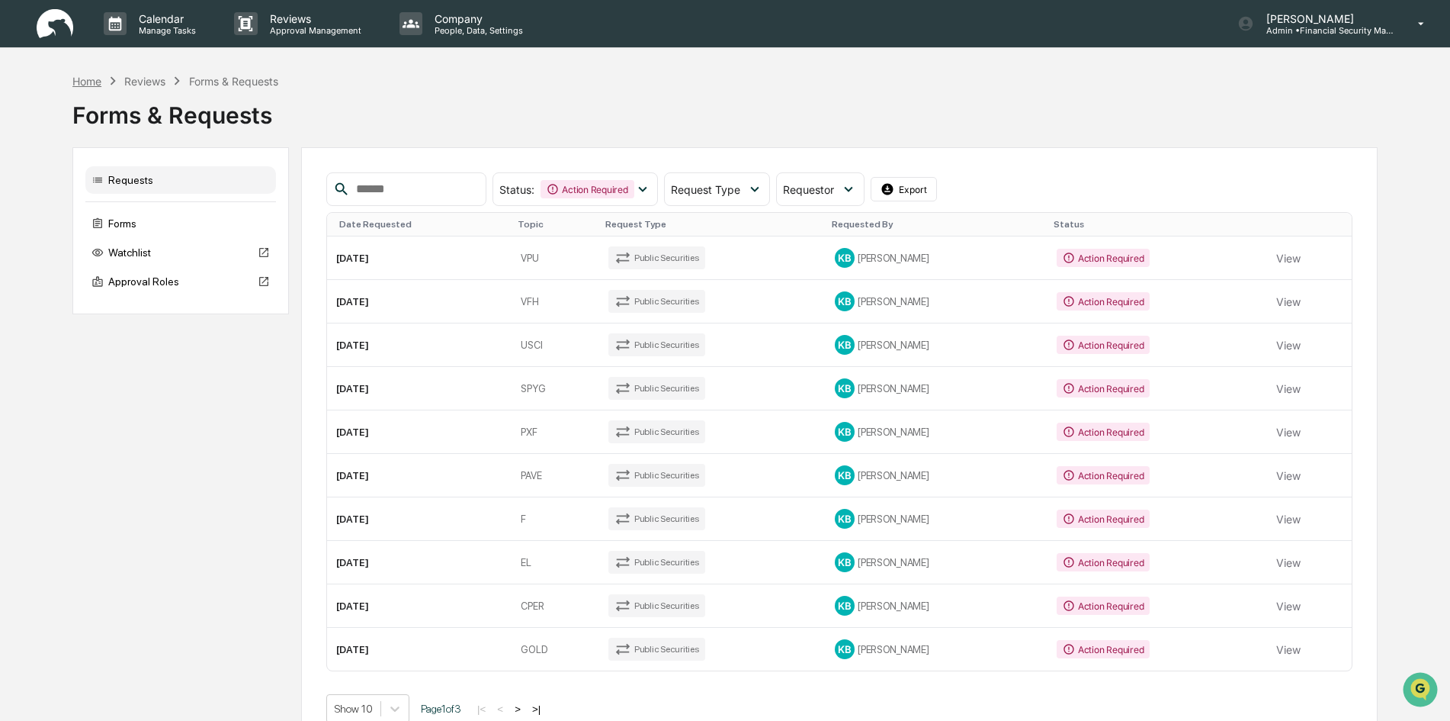
click at [88, 85] on div "Home" at bounding box center [86, 81] width 29 height 13
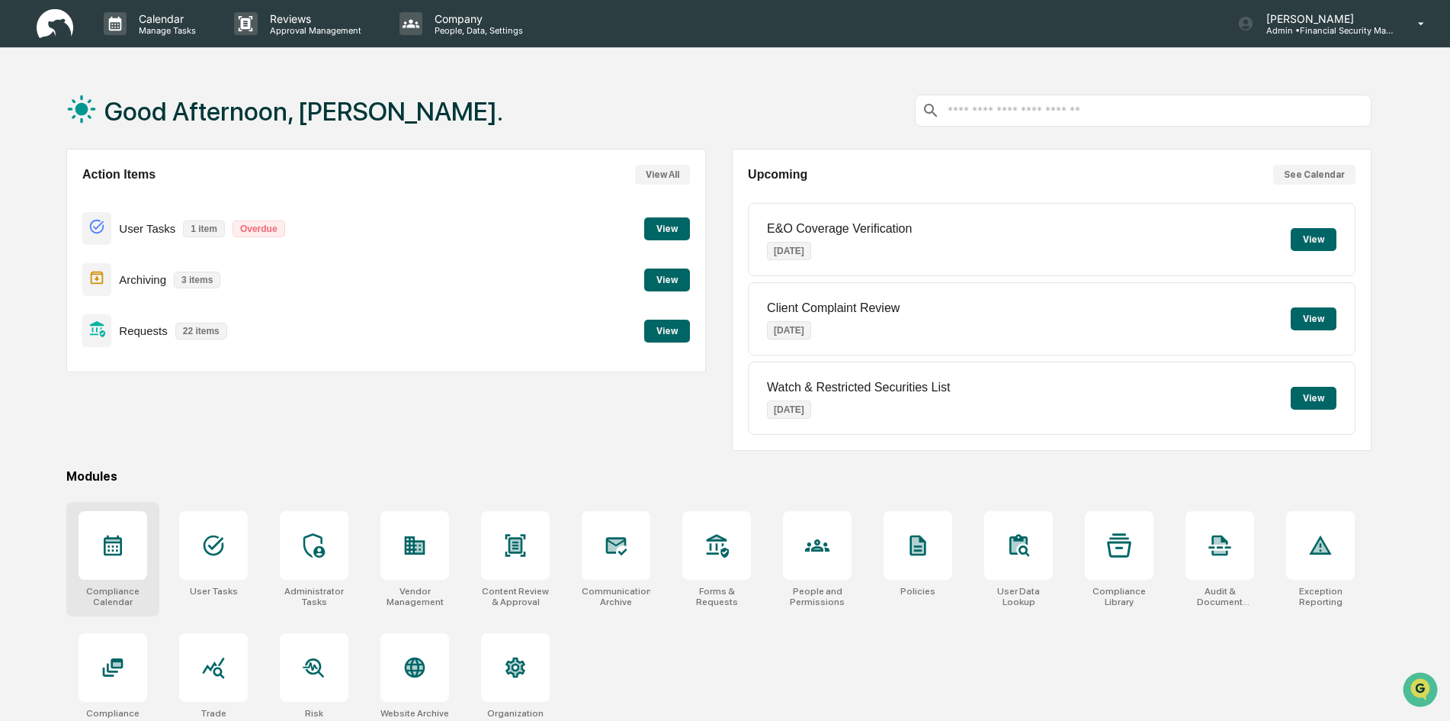
click at [136, 554] on div at bounding box center [113, 545] width 69 height 69
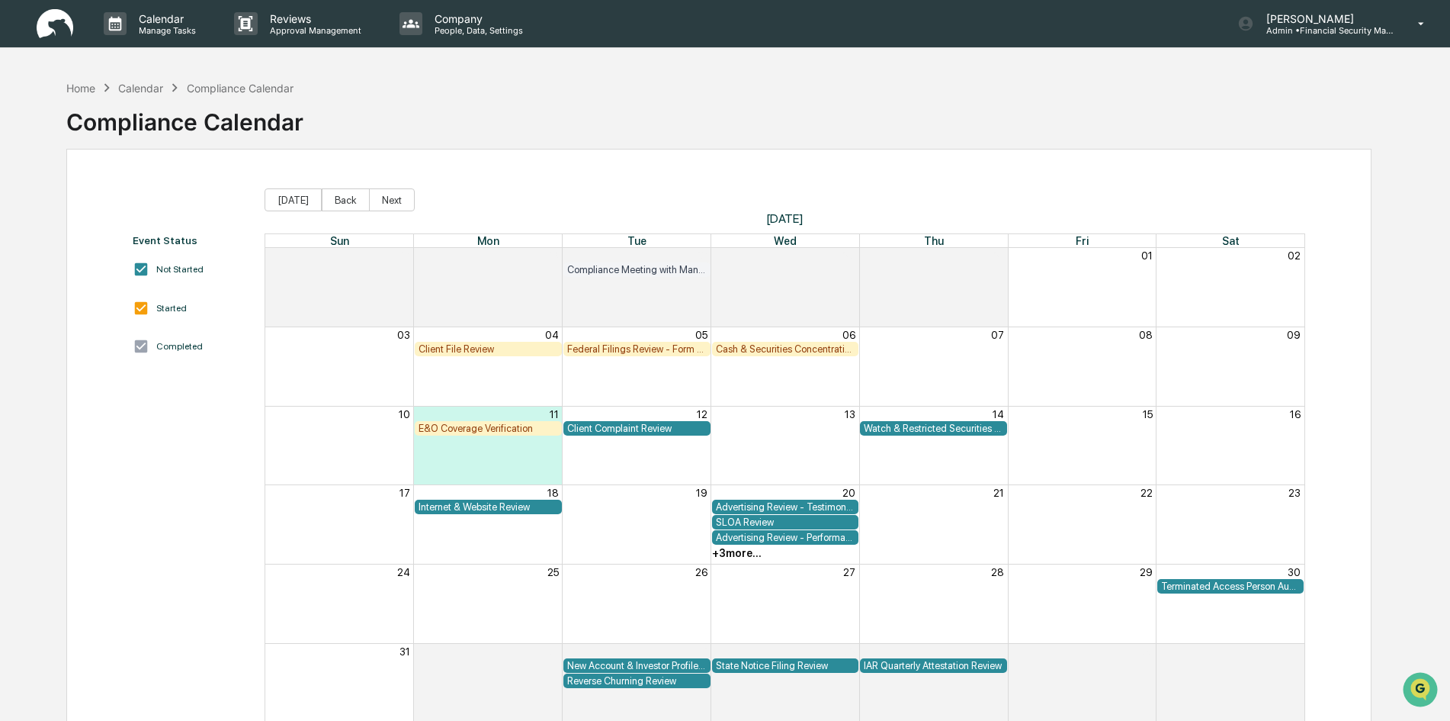
click at [472, 345] on div "Client File Review" at bounding box center [489, 348] width 140 height 11
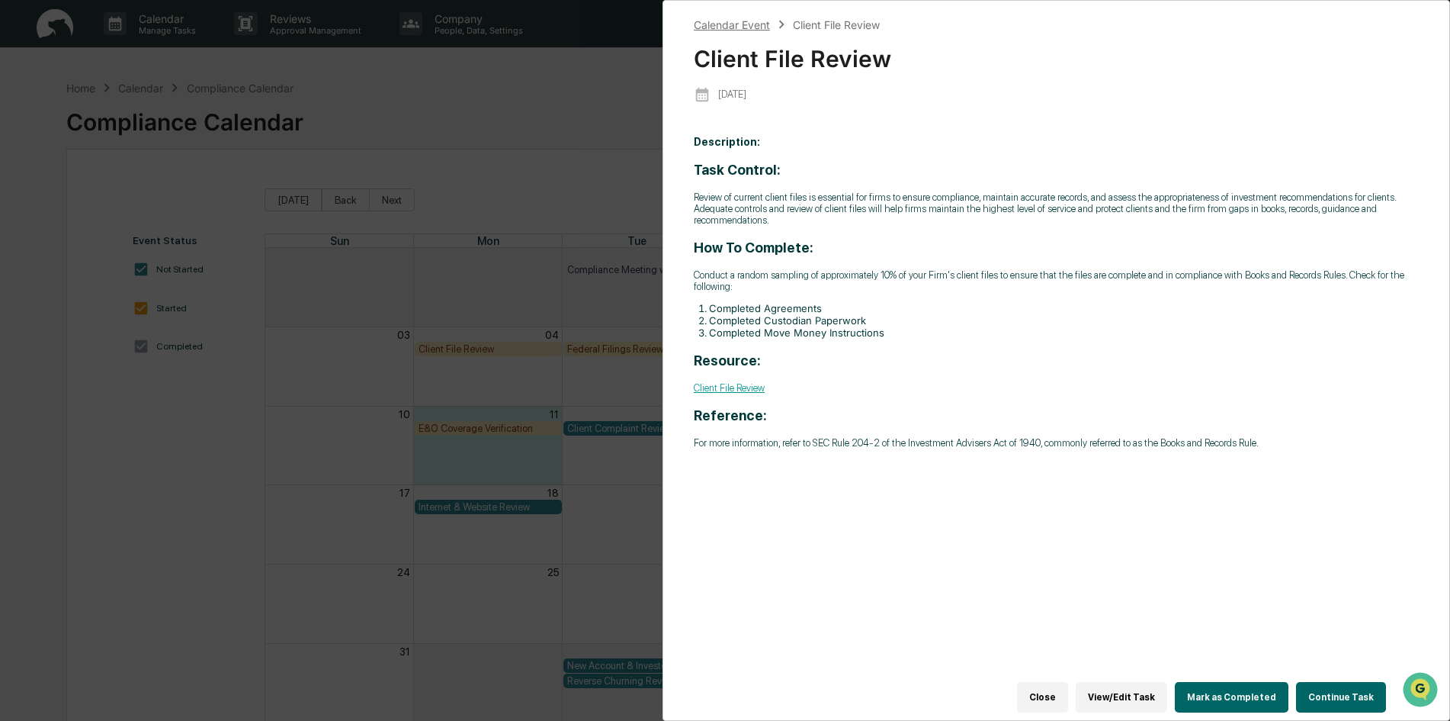
click at [753, 31] on div "Calendar Event" at bounding box center [732, 24] width 76 height 13
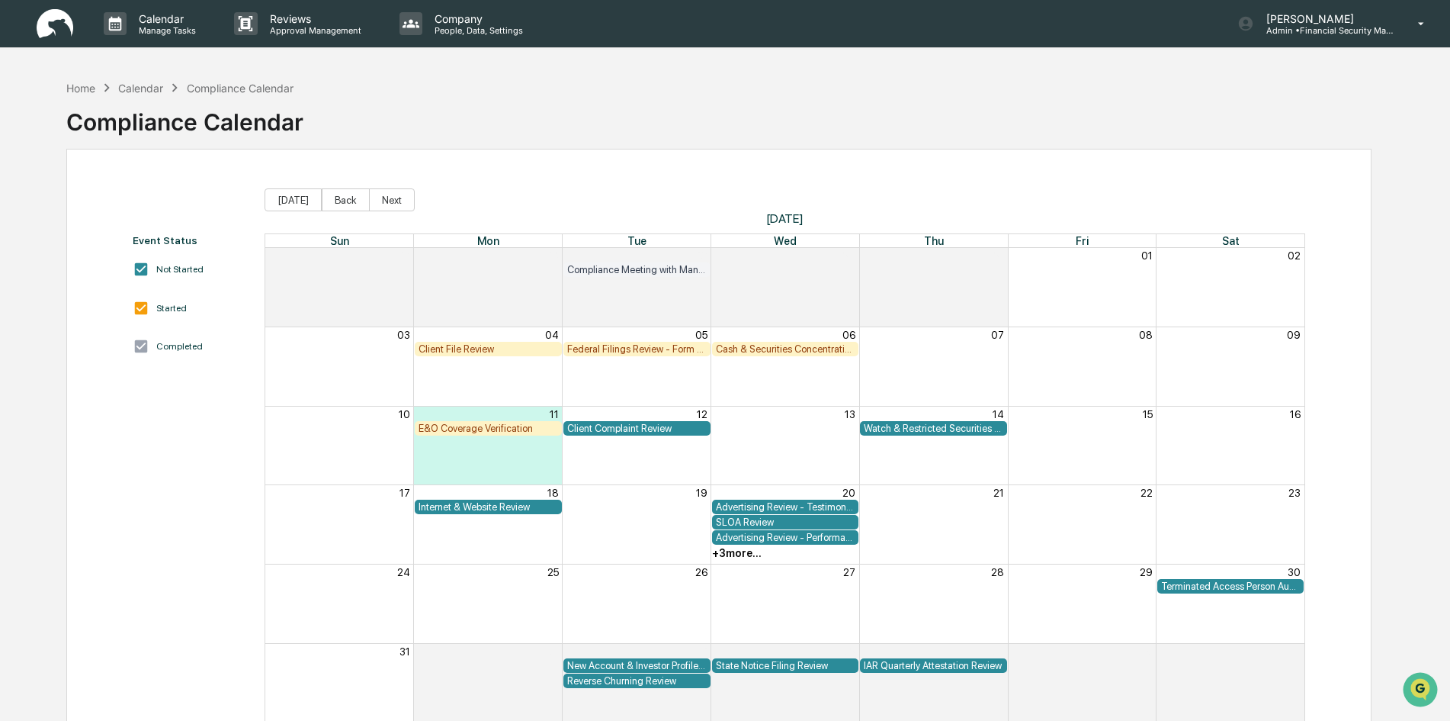
click at [641, 350] on div "Federal Filings Review - Form N-PX" at bounding box center [637, 348] width 140 height 11
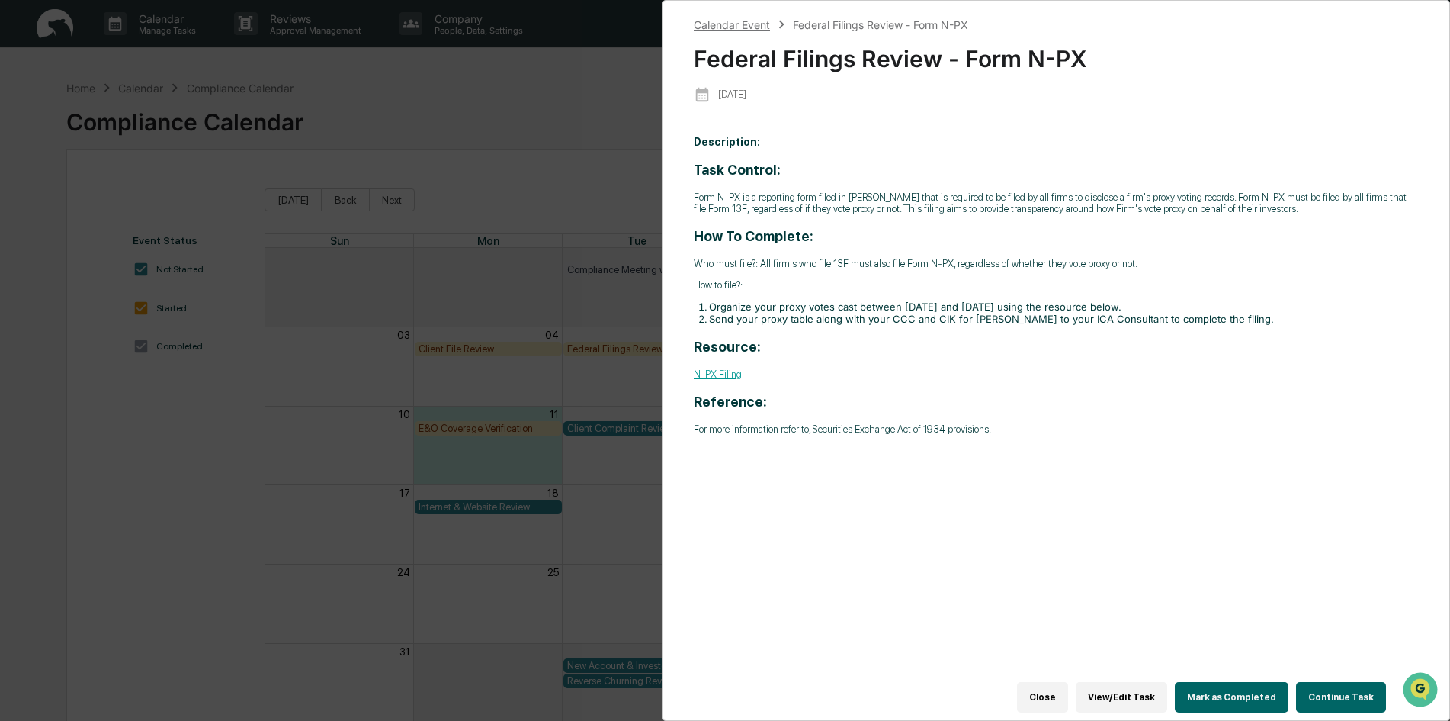
click at [744, 27] on div "Calendar Event" at bounding box center [732, 24] width 76 height 13
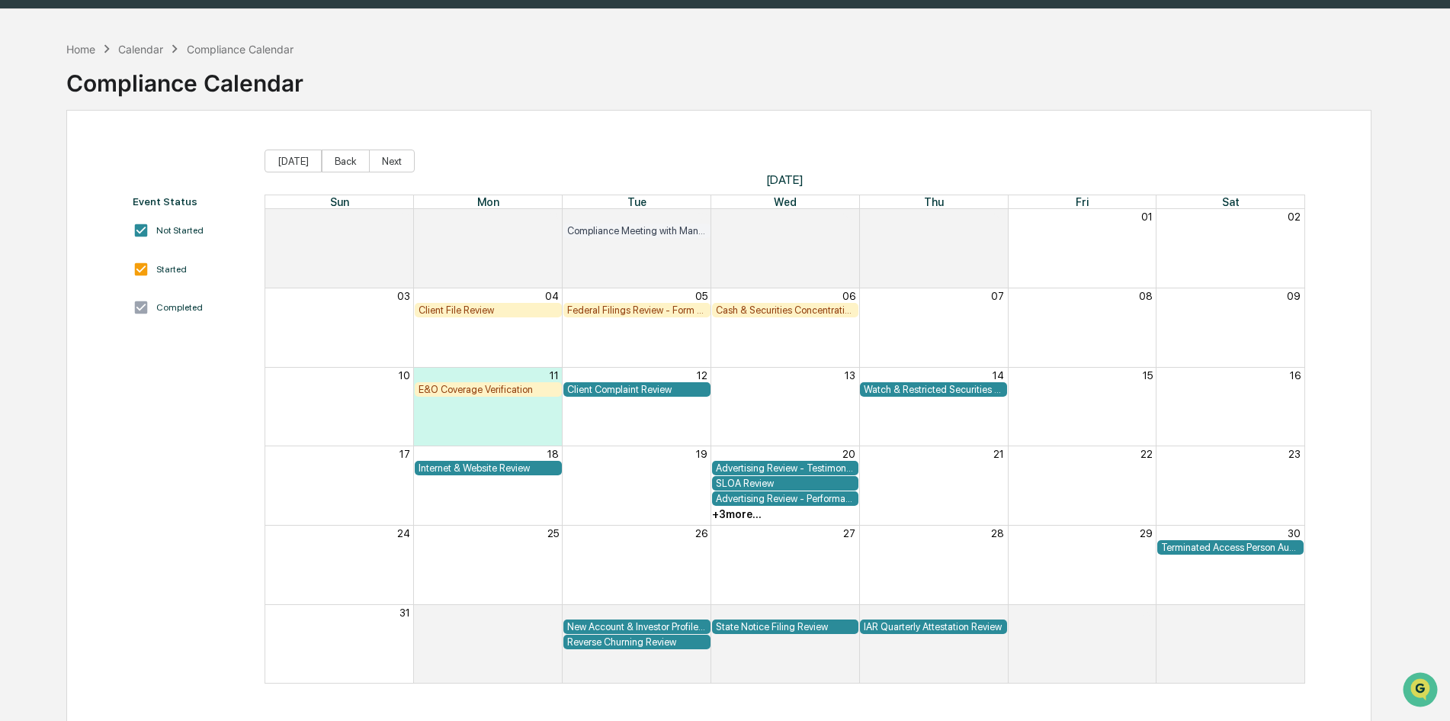
scroll to position [72, 0]
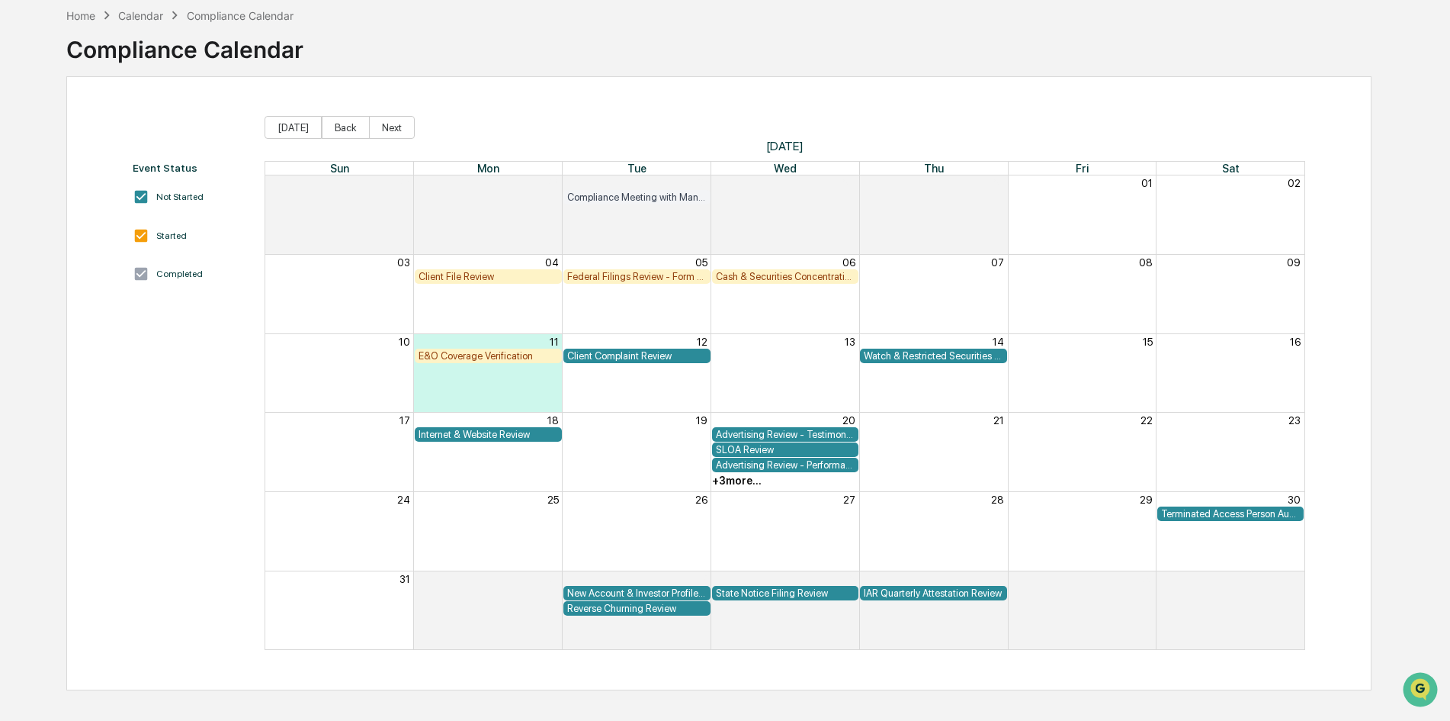
click at [789, 273] on div "Cash & Securities Concentration Review" at bounding box center [786, 276] width 140 height 11
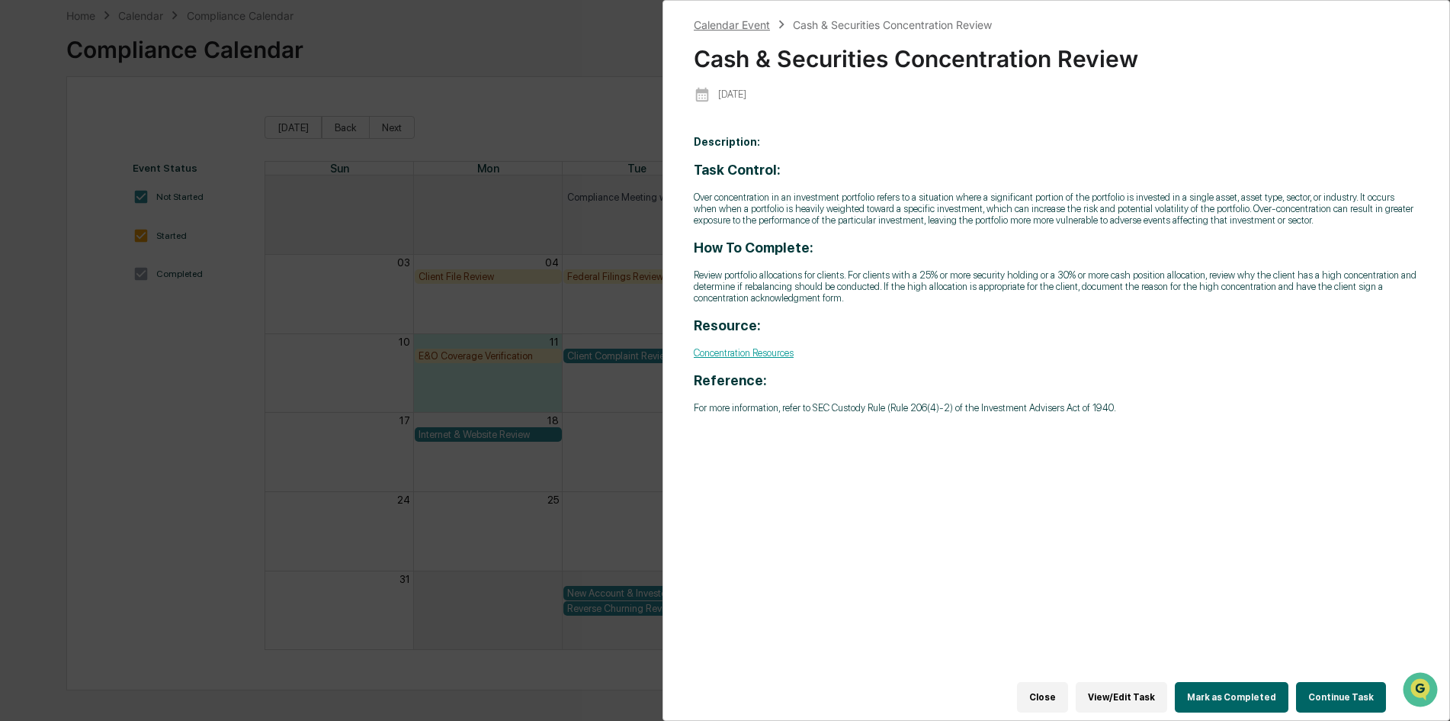
click at [744, 31] on div "Calendar Event" at bounding box center [732, 24] width 76 height 13
